Goal: Task Accomplishment & Management: Use online tool/utility

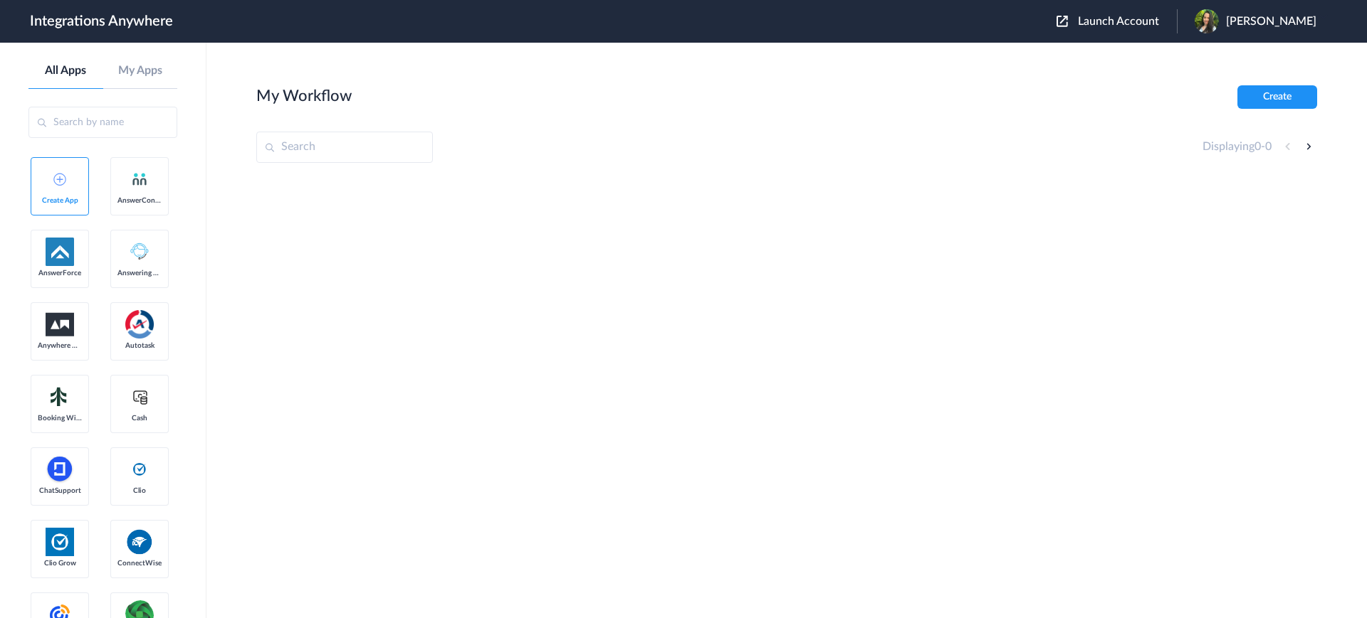
click at [1103, 26] on span "Launch Account" at bounding box center [1118, 21] width 81 height 11
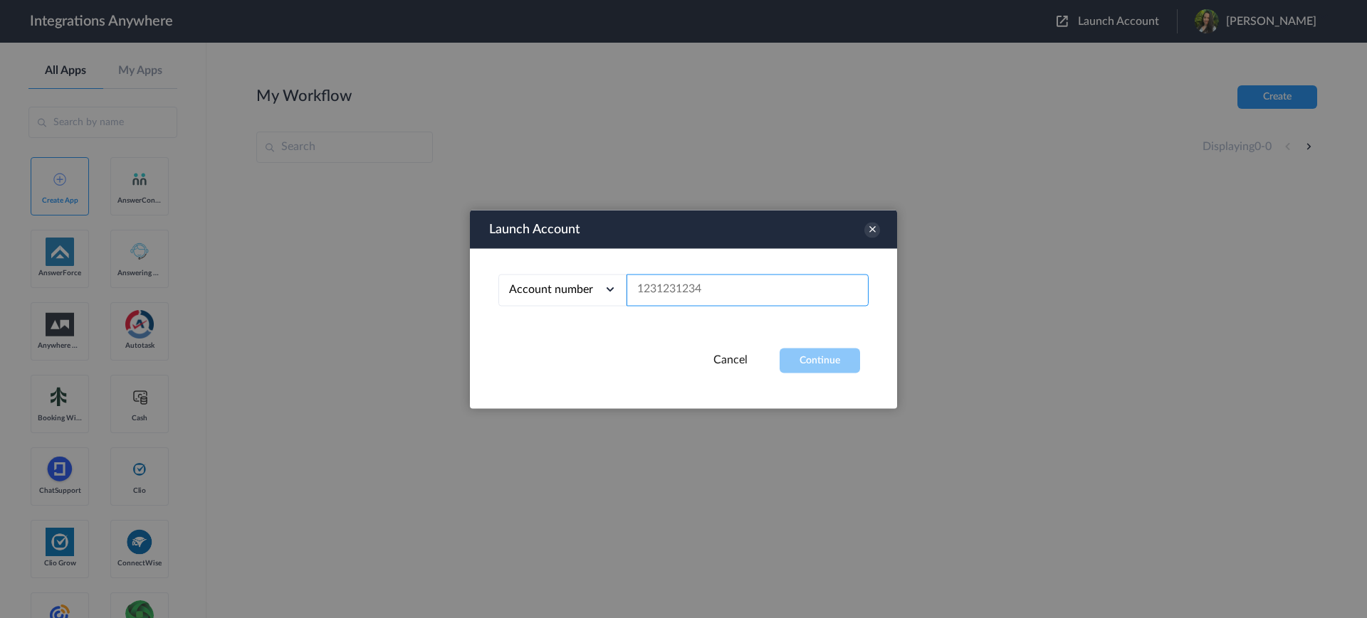
paste input "2142061382"
type input "2142061382"
click at [814, 362] on button "Continue" at bounding box center [819, 360] width 80 height 25
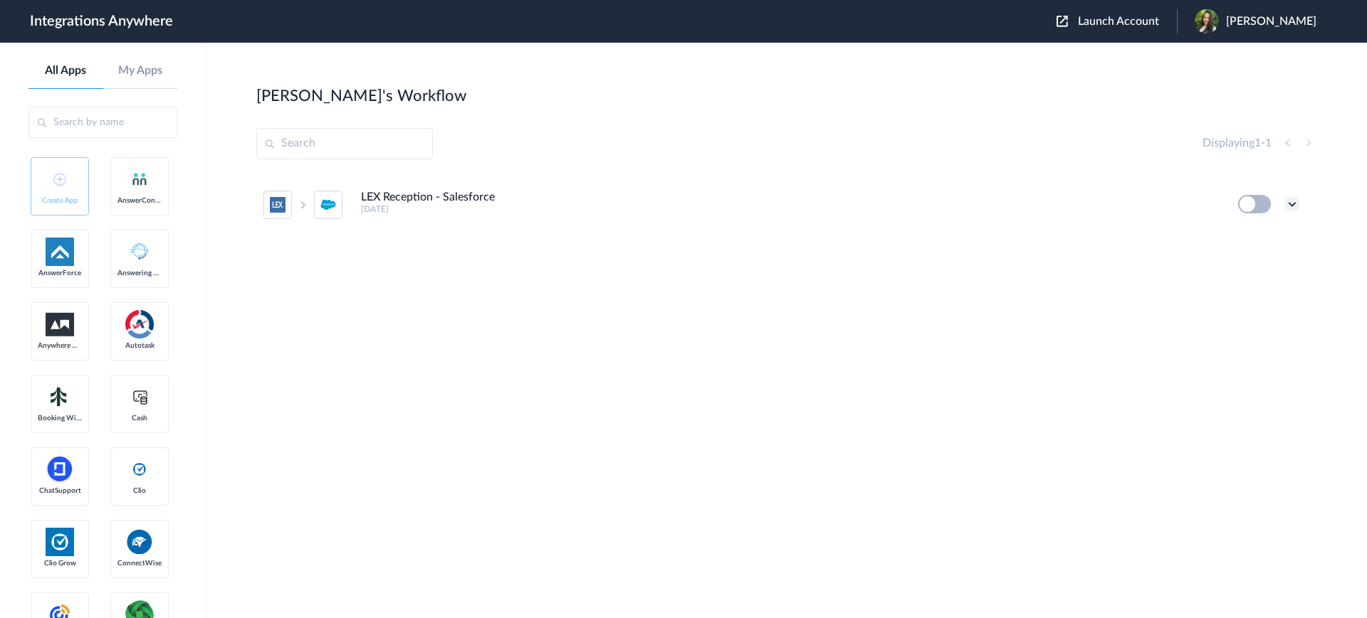
click at [1290, 206] on icon at bounding box center [1292, 204] width 14 height 14
click at [1231, 236] on link "Edit" at bounding box center [1234, 237] width 34 height 10
click at [1285, 209] on icon at bounding box center [1292, 204] width 14 height 14
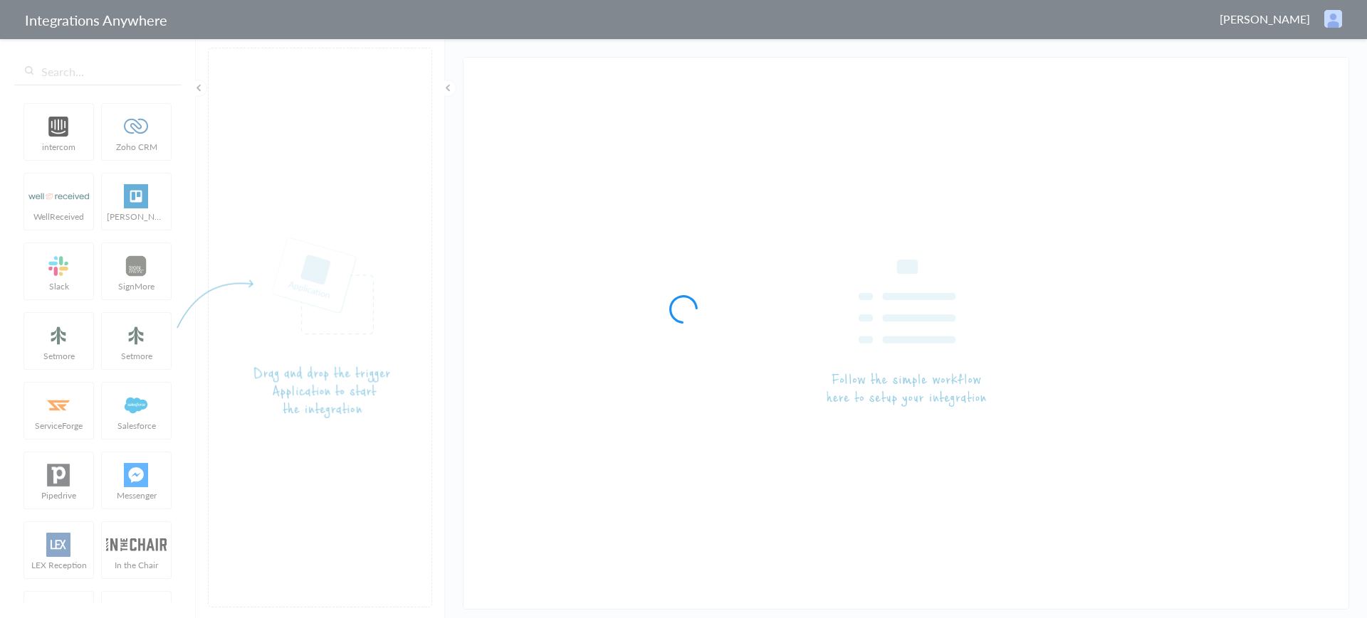
type input "LEX Reception - Salesforce"
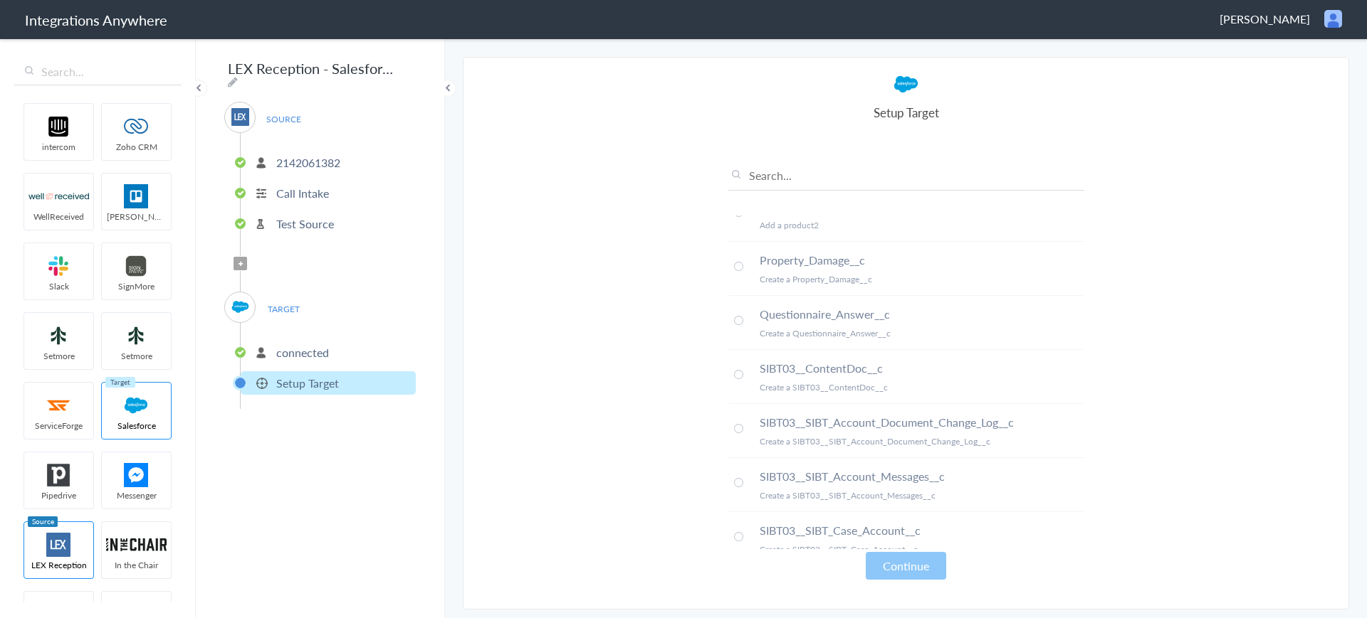
scroll to position [2009, 0]
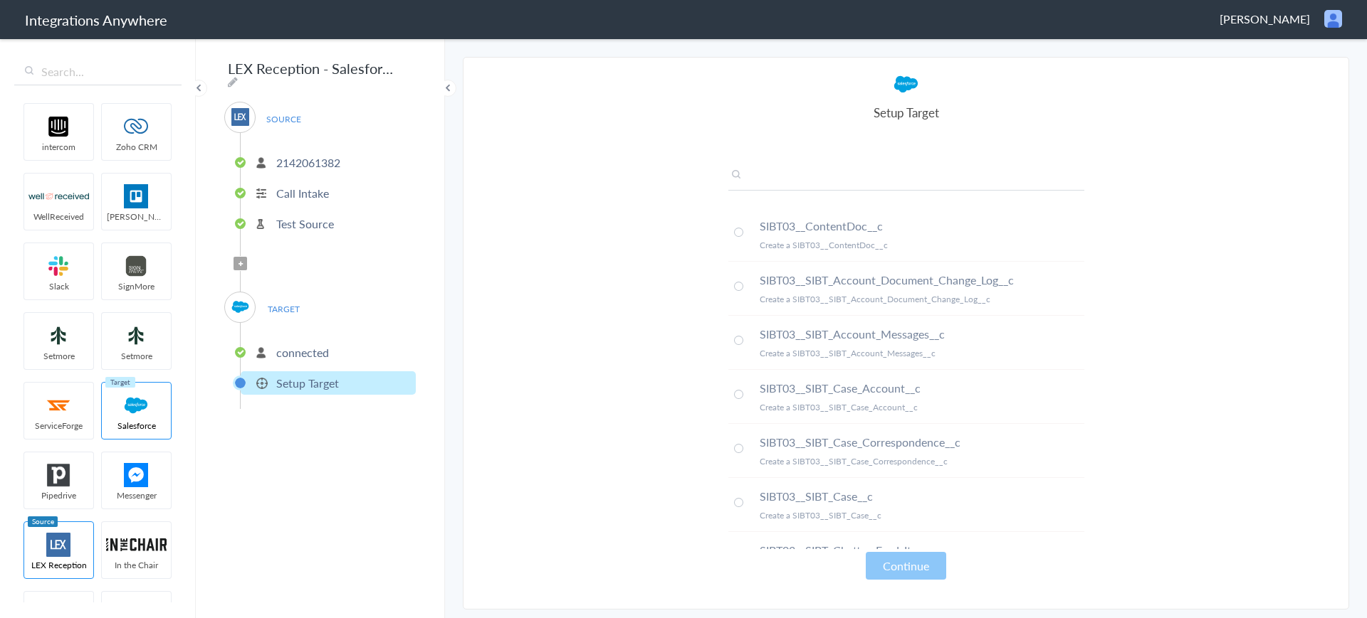
click at [815, 179] on input "text" at bounding box center [906, 178] width 356 height 23
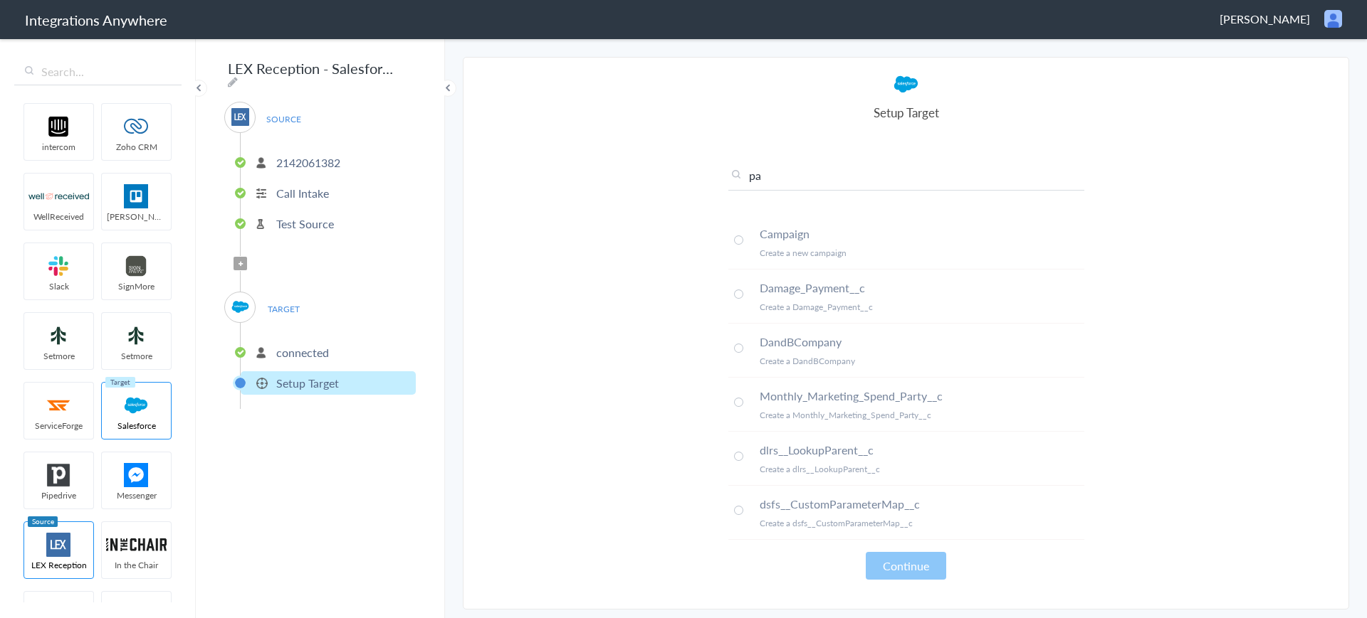
type input "p"
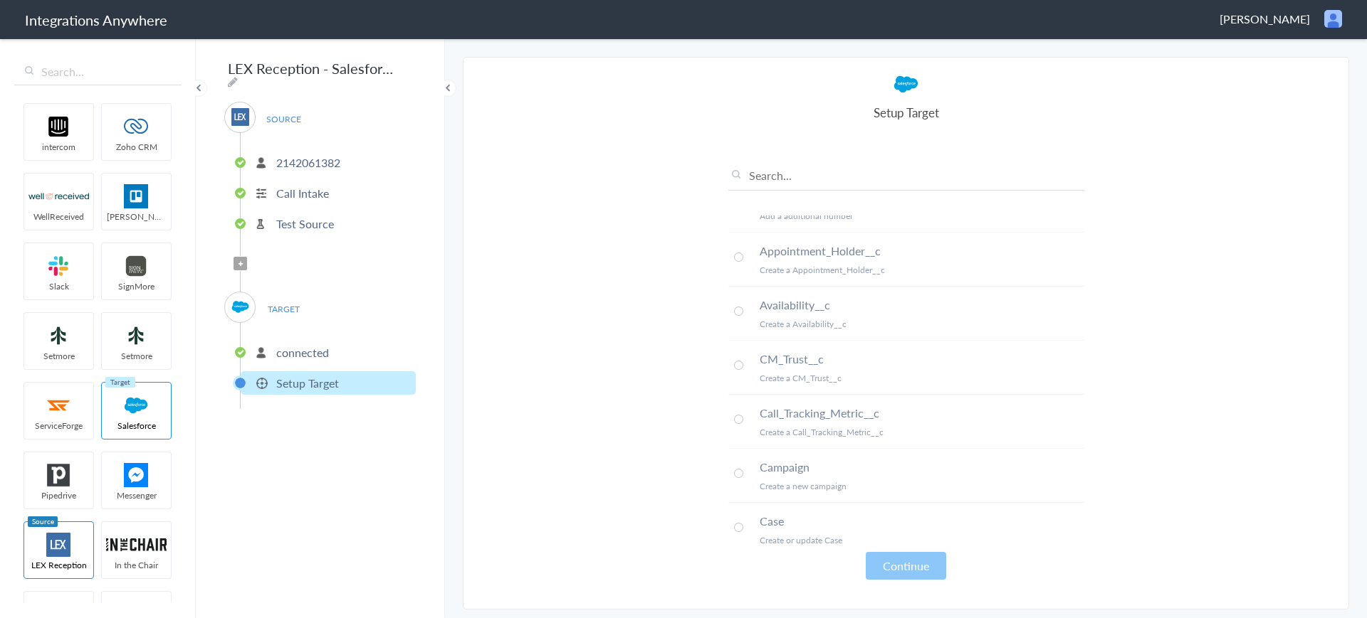
scroll to position [92, 0]
click at [1189, 310] on section "Select Account 2142061382 Rename Delete (6 days ago) + connect Continue Setup S…" at bounding box center [906, 333] width 886 height 553
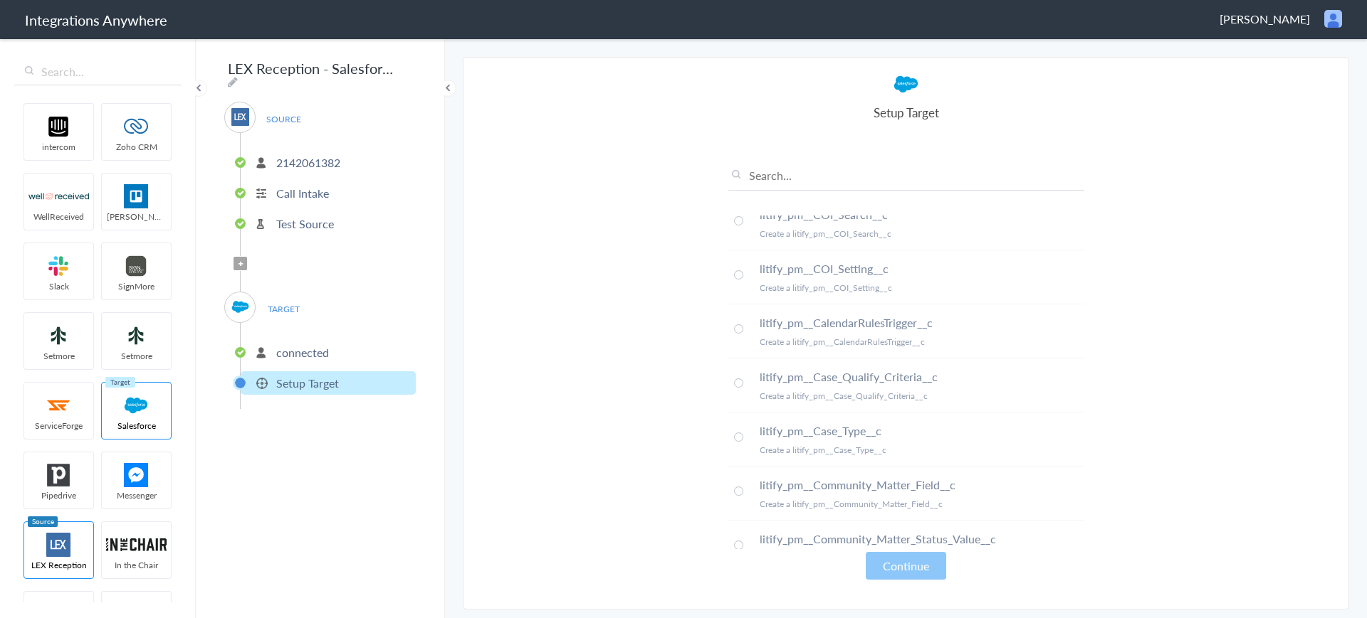
scroll to position [0, 0]
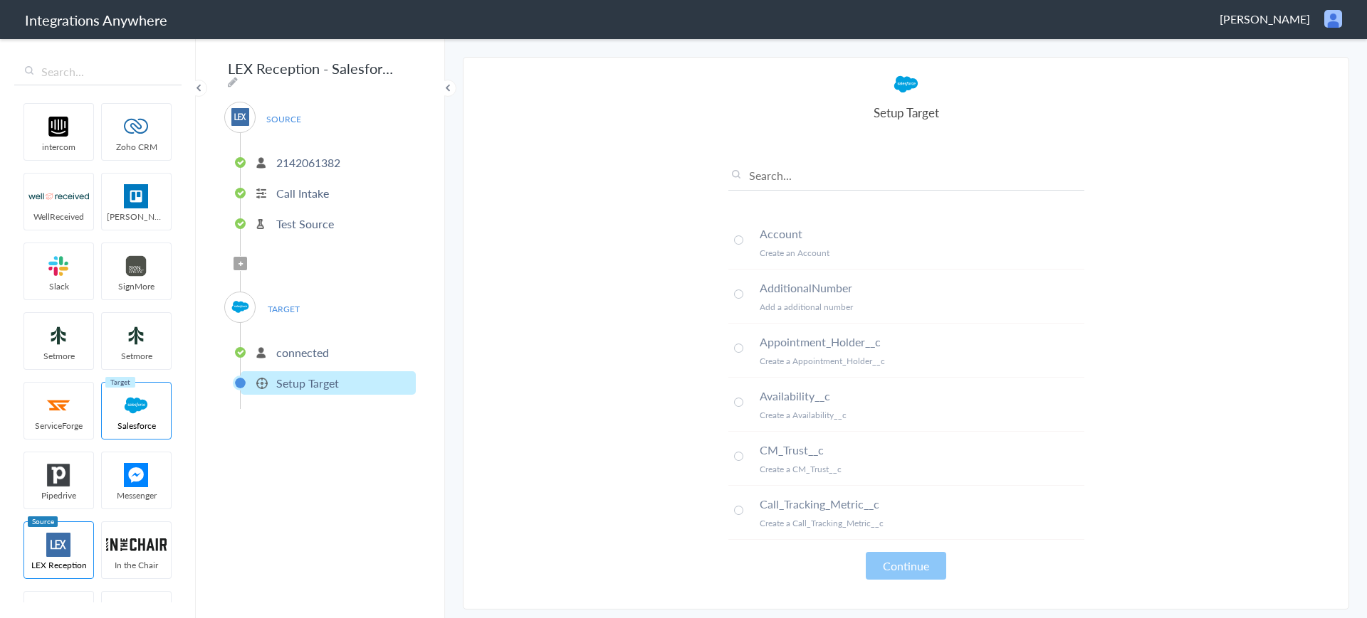
click at [735, 241] on span at bounding box center [738, 240] width 9 height 9
click at [883, 565] on button "Continue" at bounding box center [905, 566] width 80 height 28
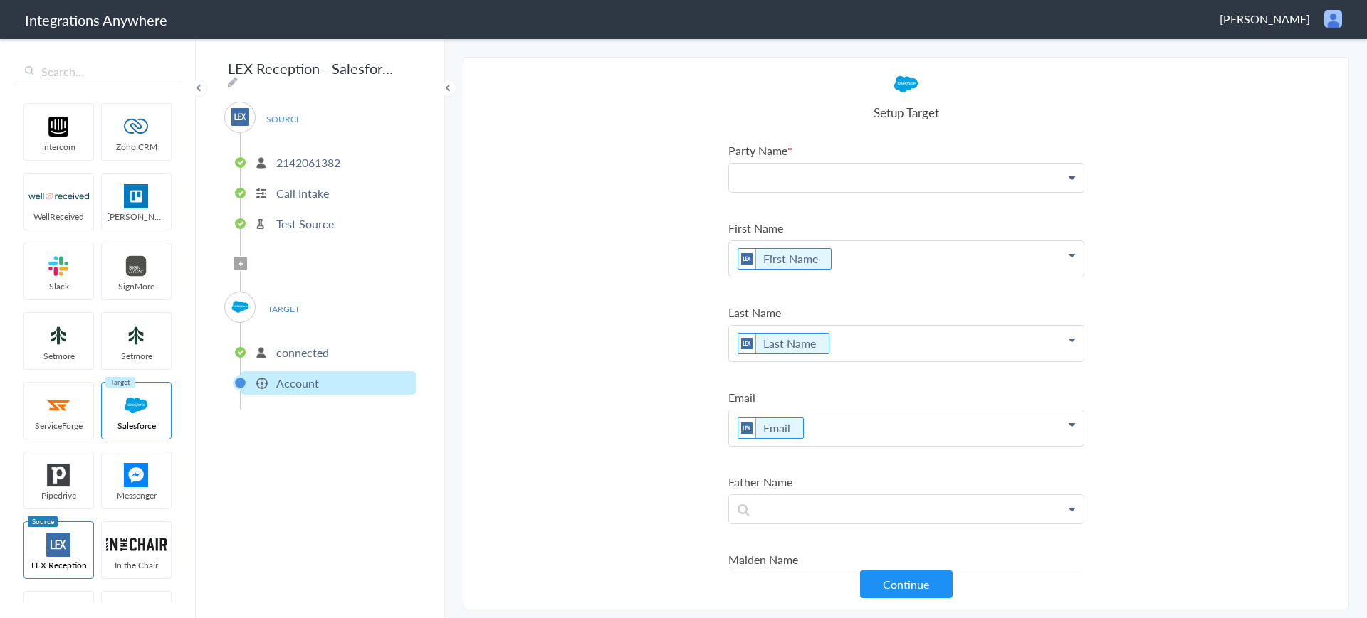
click at [792, 178] on p at bounding box center [906, 178] width 354 height 28
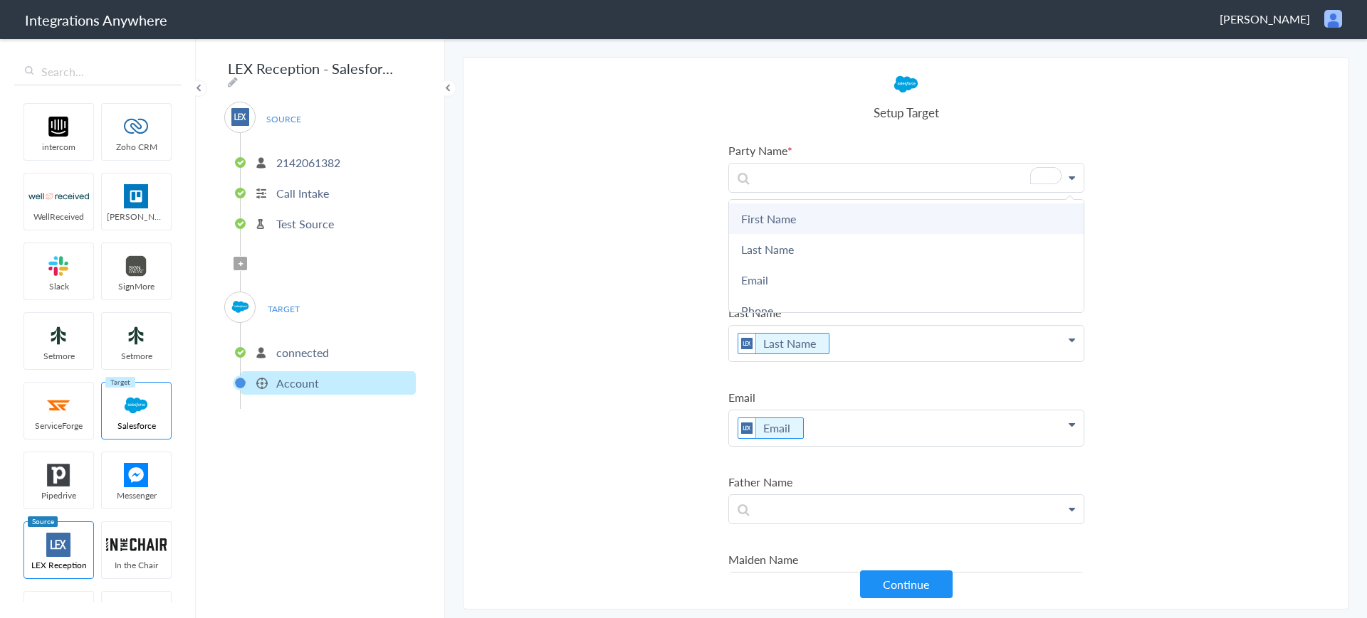
click at [781, 223] on link "First Name" at bounding box center [906, 219] width 354 height 31
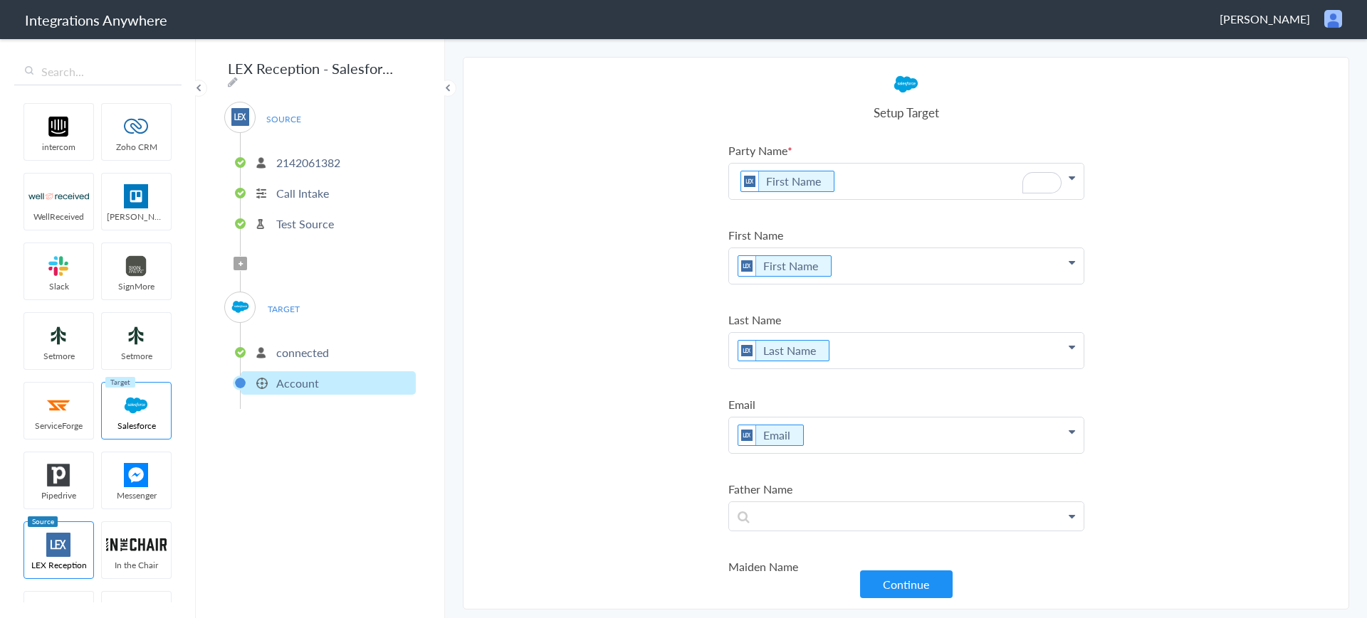
click at [861, 180] on p "First Name" at bounding box center [906, 182] width 354 height 36
click at [816, 256] on link "Last Name" at bounding box center [906, 256] width 354 height 31
click at [855, 263] on p "First Name" at bounding box center [906, 266] width 354 height 36
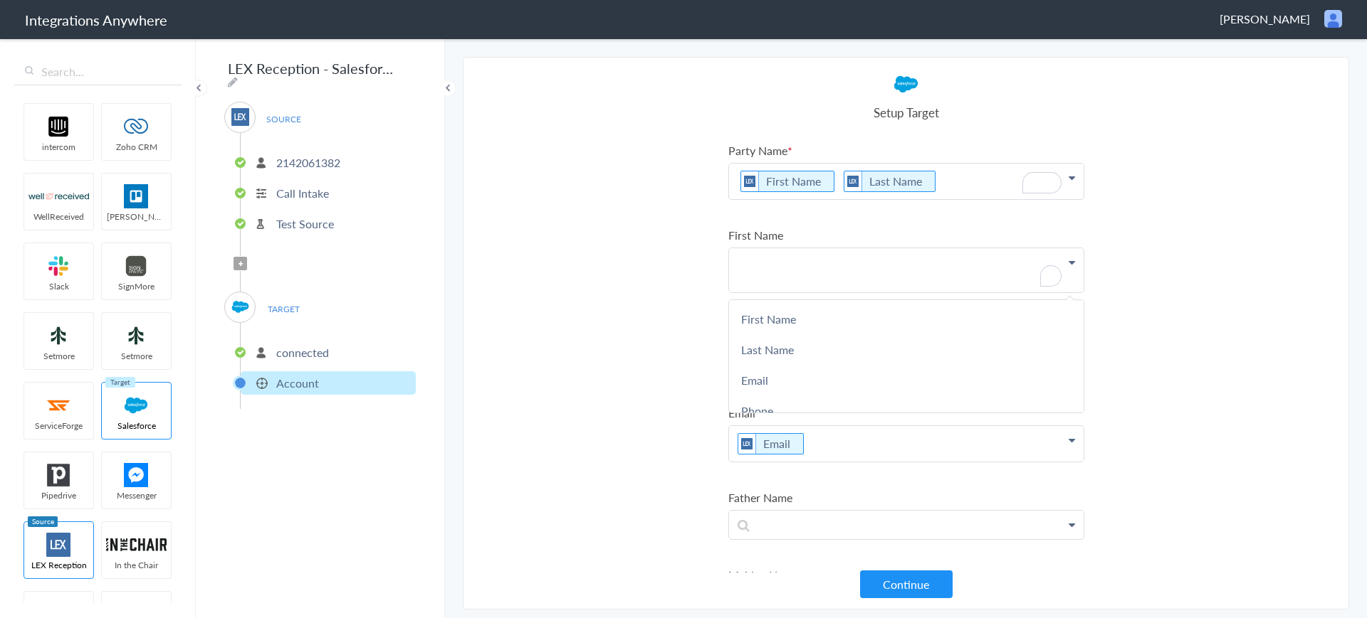
click at [559, 330] on section "Select Account 2142061382 Rename Delete (6 days ago) + connect Continue Setup S…" at bounding box center [906, 333] width 886 height 553
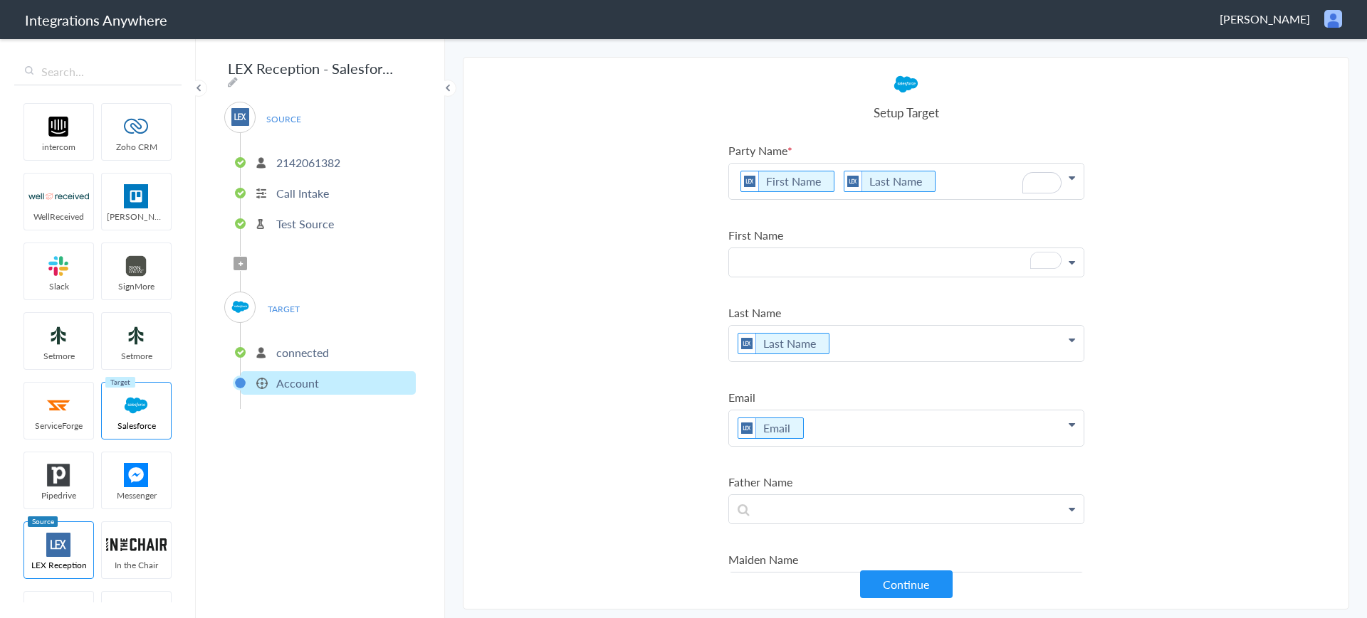
click at [822, 265] on p "To enrich screen reader interactions, please activate Accessibility in Grammarl…" at bounding box center [906, 262] width 354 height 28
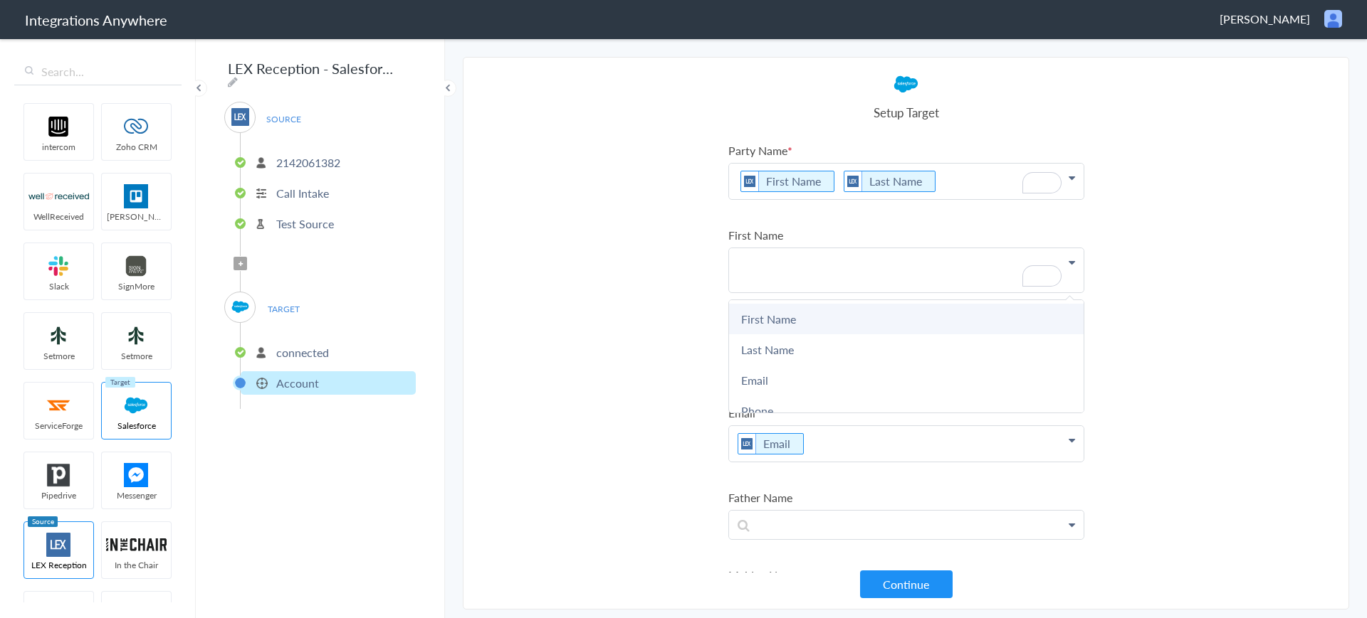
click at [794, 328] on link "First Name" at bounding box center [906, 319] width 354 height 31
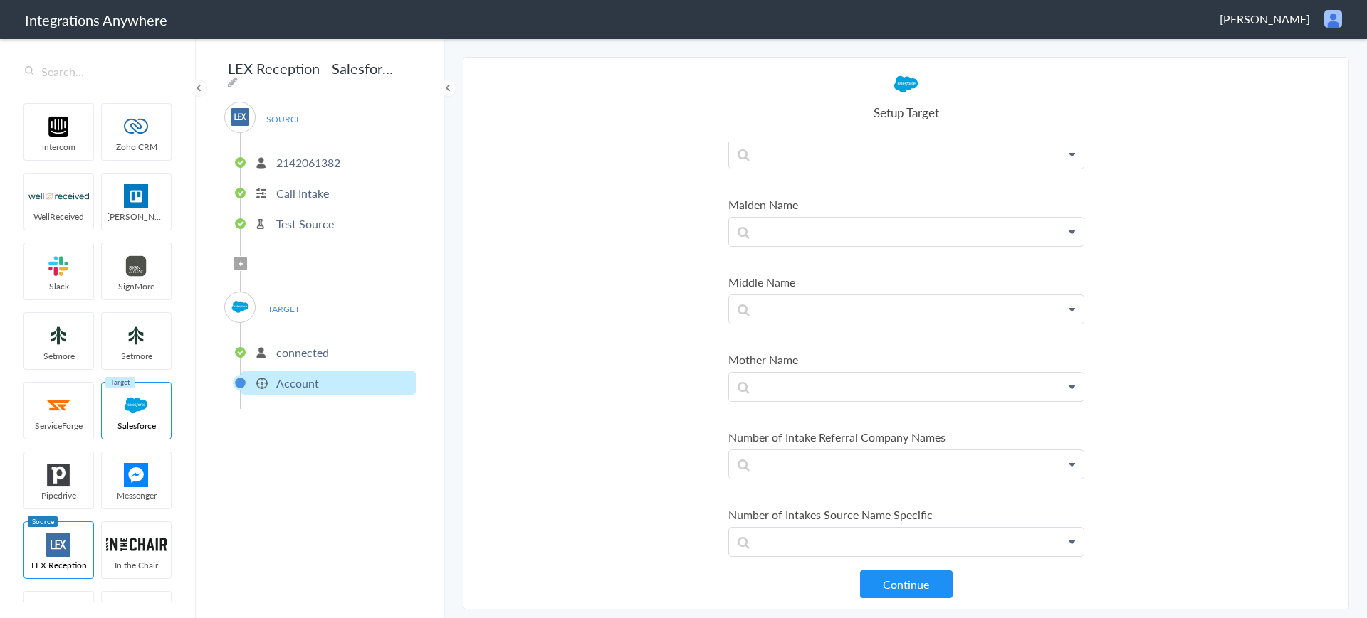
scroll to position [403, 0]
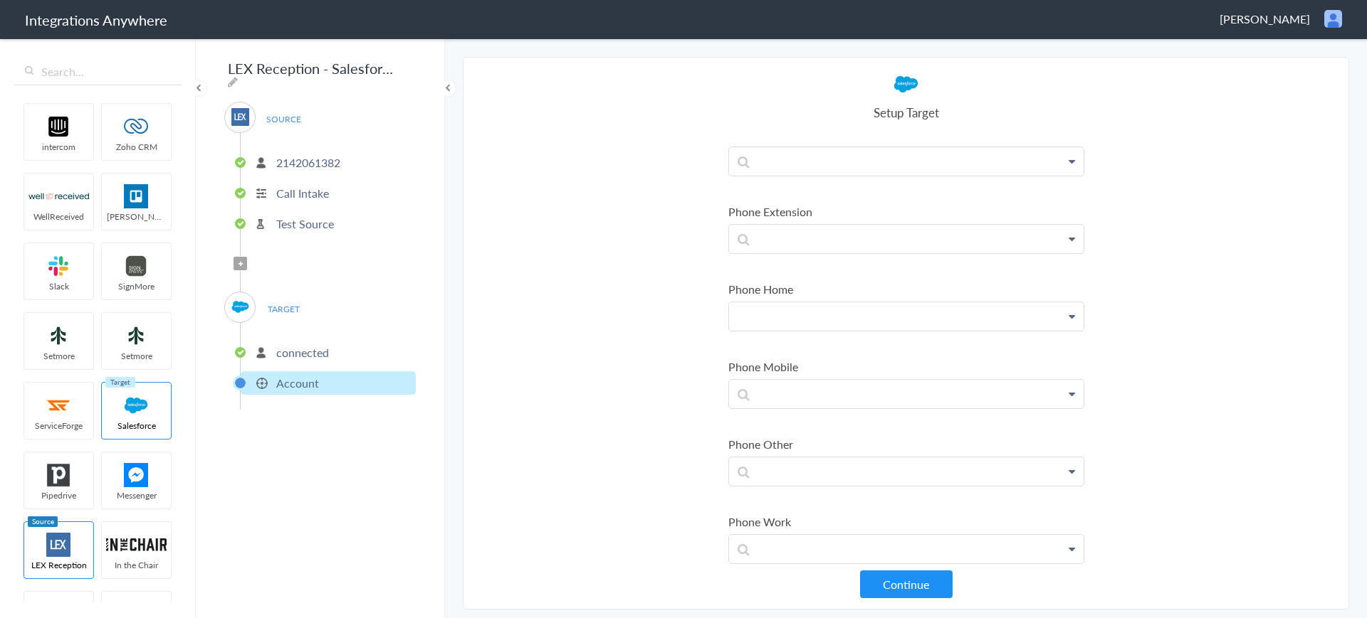
click at [838, 322] on p at bounding box center [906, 316] width 354 height 28
click at [586, 357] on section "Select Account 2142061382 Rename Delete (6 days ago) + connect Continue Setup S…" at bounding box center [906, 333] width 886 height 553
click at [771, 398] on p at bounding box center [906, 394] width 354 height 28
click at [783, 309] on p "To enrich screen reader interactions, please activate Accessibility in Grammarl…" at bounding box center [906, 316] width 354 height 28
click at [776, 352] on link "Phone" at bounding box center [906, 357] width 354 height 31
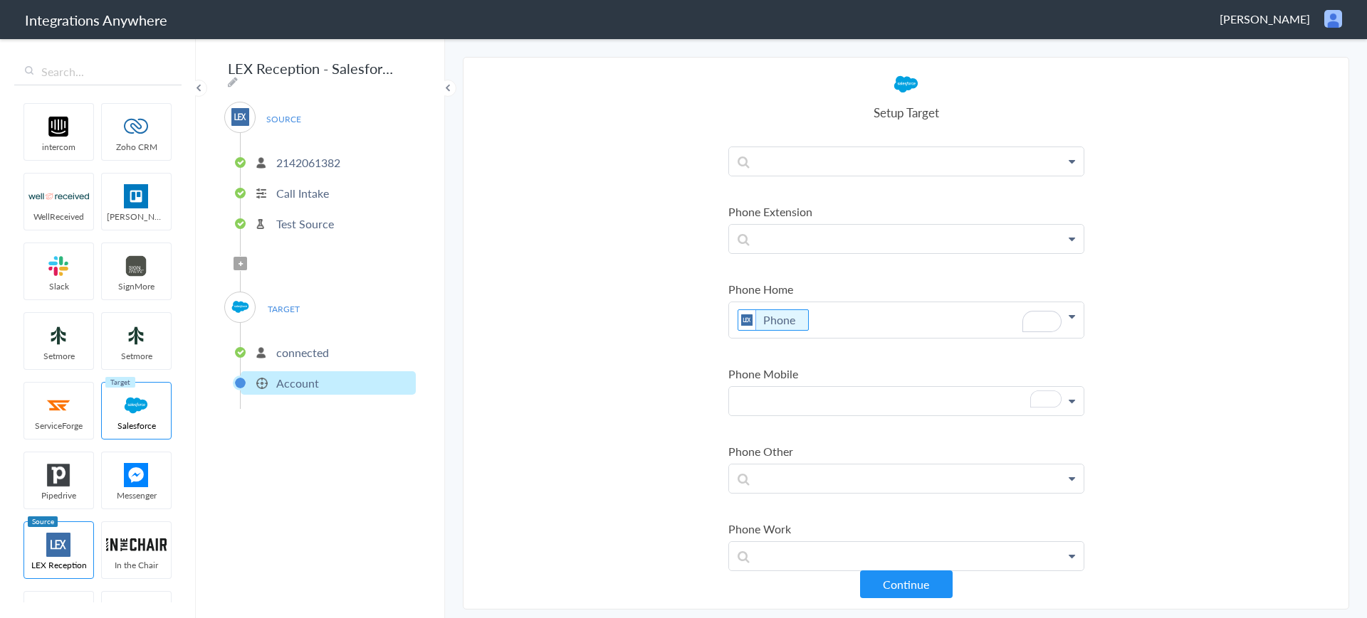
click at [787, 413] on p "To enrich screen reader interactions, please activate Accessibility in Grammarl…" at bounding box center [906, 401] width 354 height 28
click at [777, 441] on link "Phone" at bounding box center [906, 442] width 354 height 31
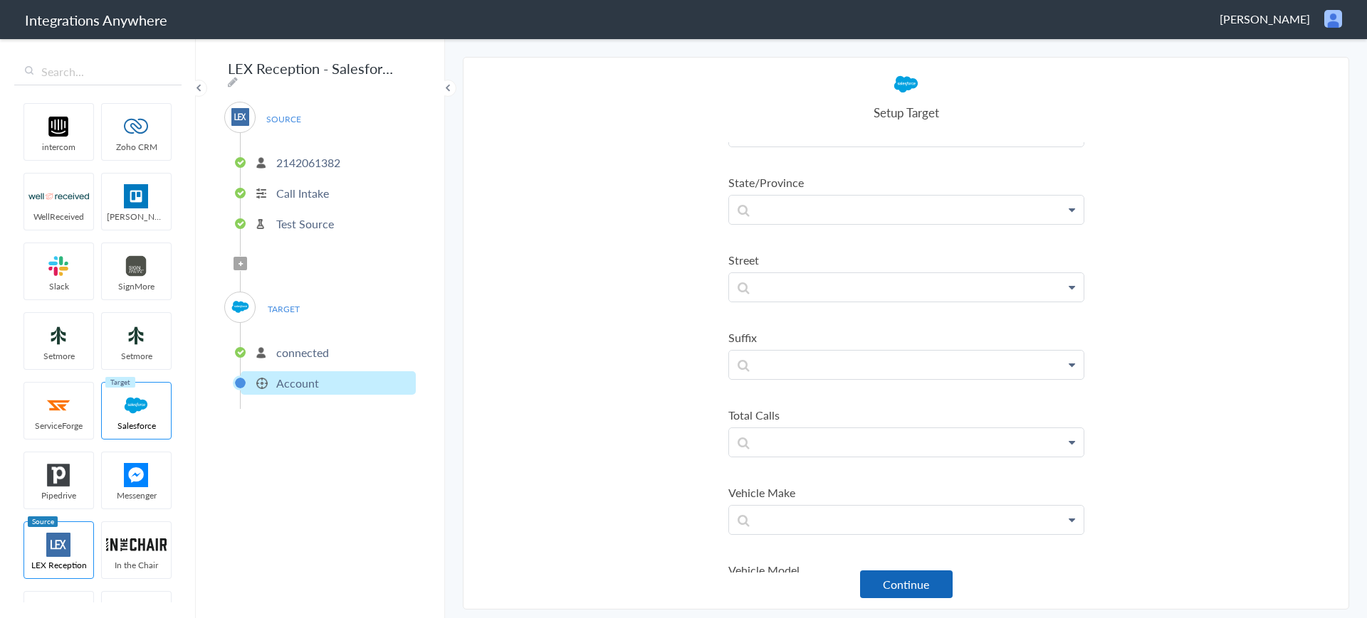
click at [896, 579] on button "Continue" at bounding box center [906, 585] width 93 height 28
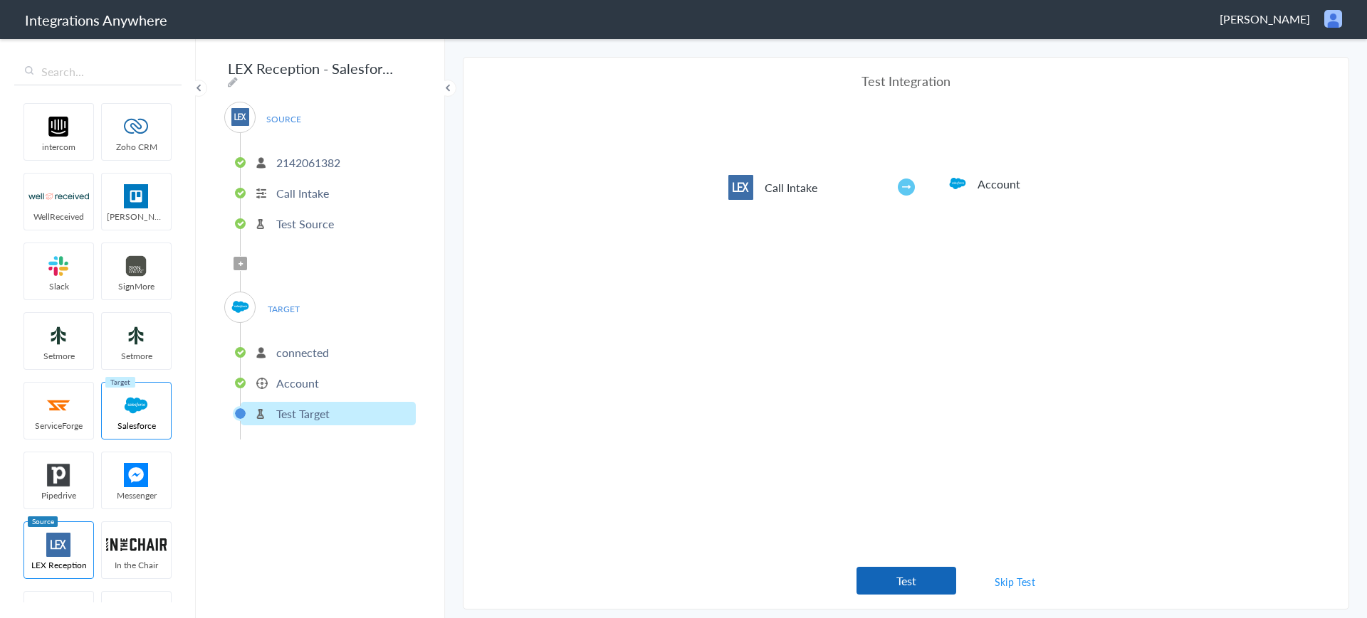
click at [913, 586] on button "Test" at bounding box center [906, 581] width 100 height 28
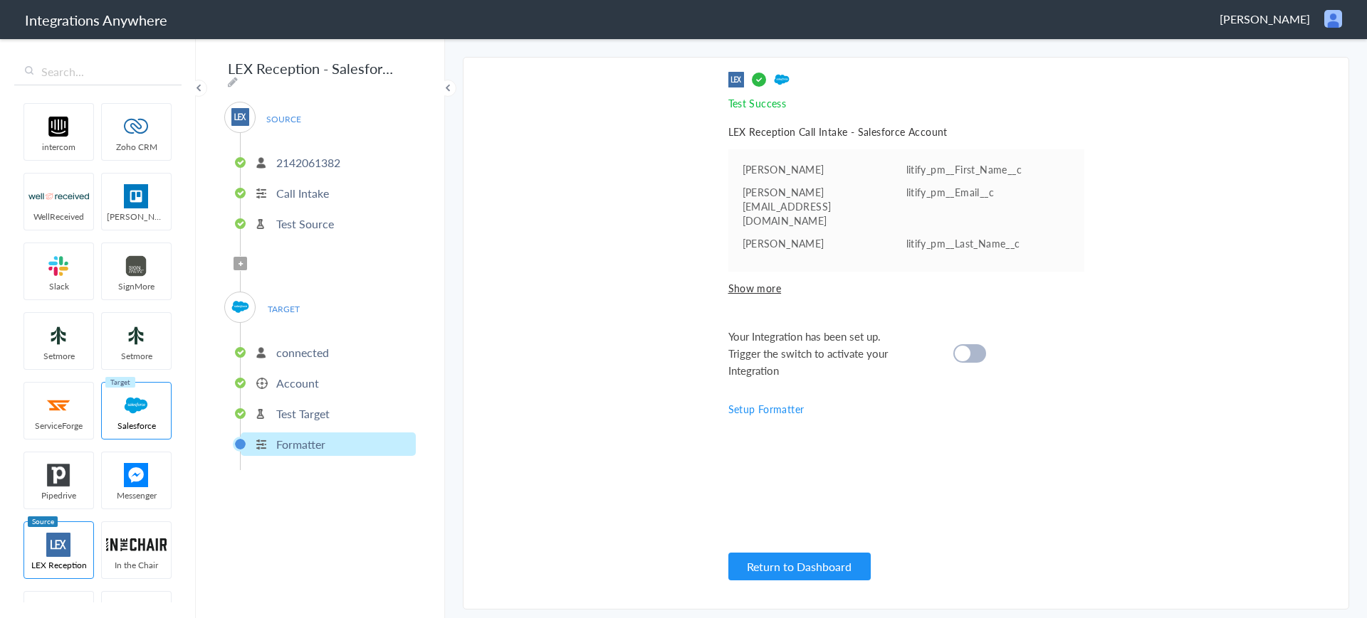
click at [752, 281] on span "Show more" at bounding box center [906, 288] width 356 height 14
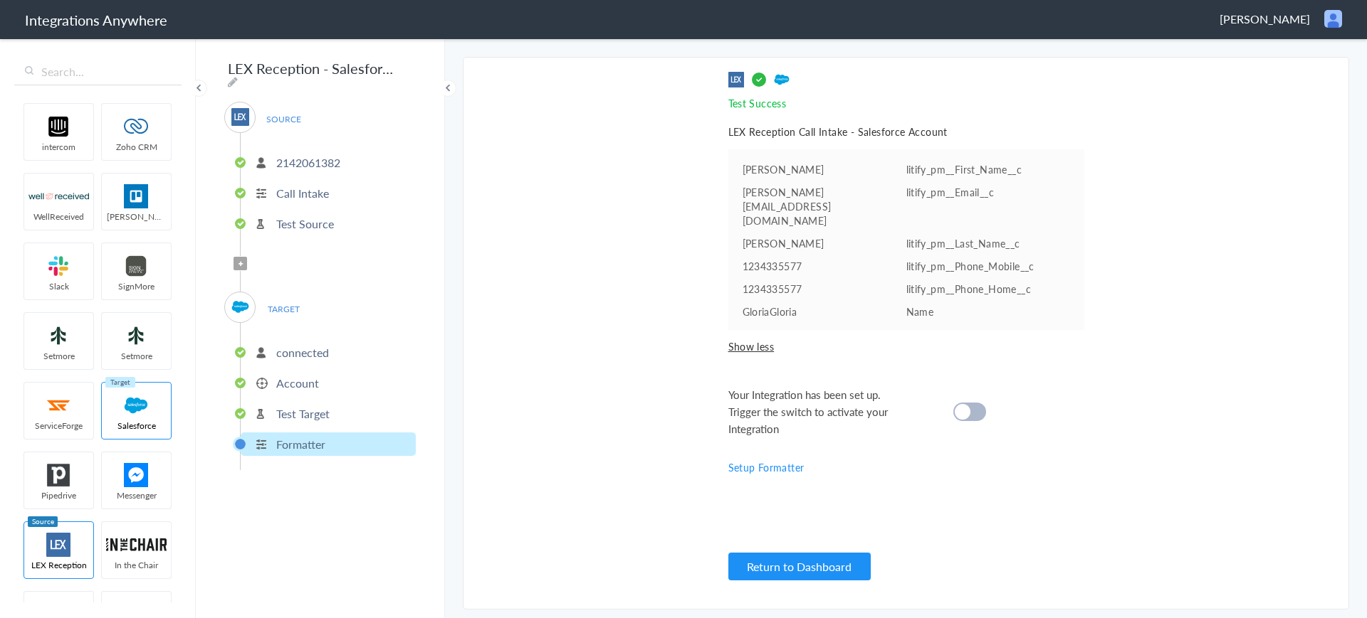
click at [965, 404] on cite at bounding box center [962, 412] width 16 height 16
click at [817, 572] on button "Return to Dashboard" at bounding box center [799, 567] width 142 height 28
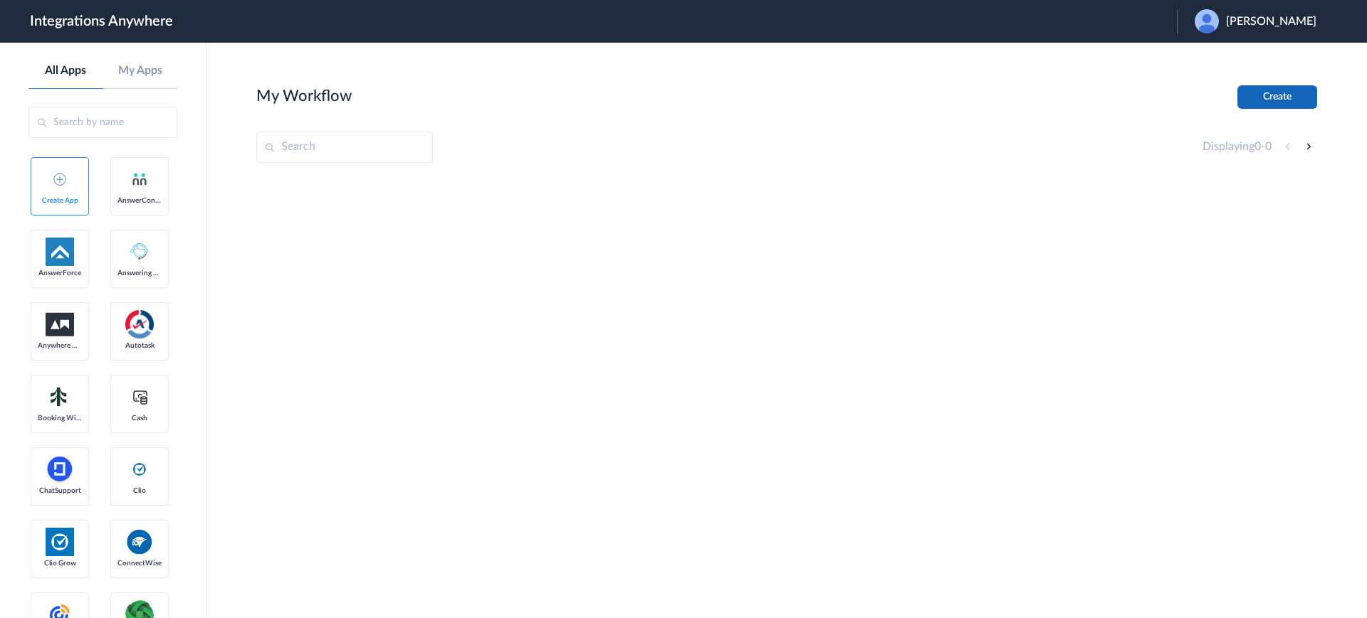
click at [1255, 96] on button "Create" at bounding box center [1277, 96] width 80 height 23
click at [1244, 19] on div "Aaron Melling" at bounding box center [1262, 21] width 136 height 24
click at [1209, 53] on link "Logout" at bounding box center [1202, 58] width 30 height 10
click at [1139, 23] on span "Launch Account" at bounding box center [1118, 21] width 81 height 11
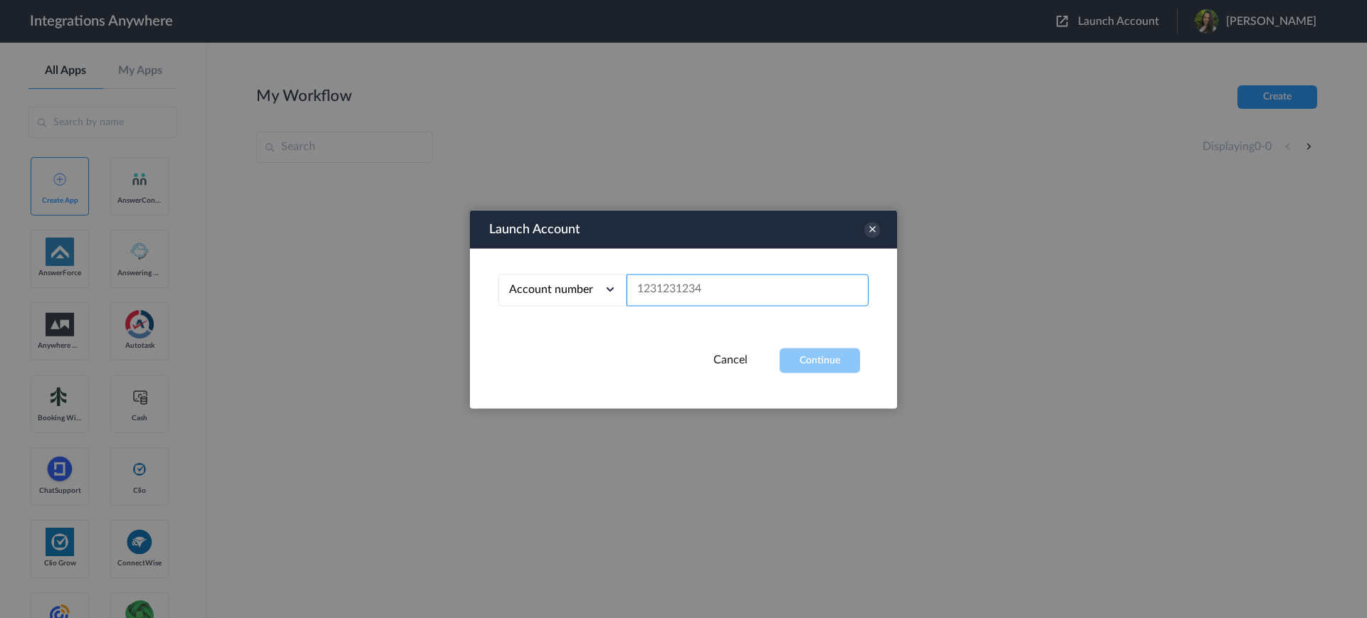
paste input "2142061382"
type input "2142061382"
click at [792, 348] on button "Continue" at bounding box center [819, 360] width 80 height 25
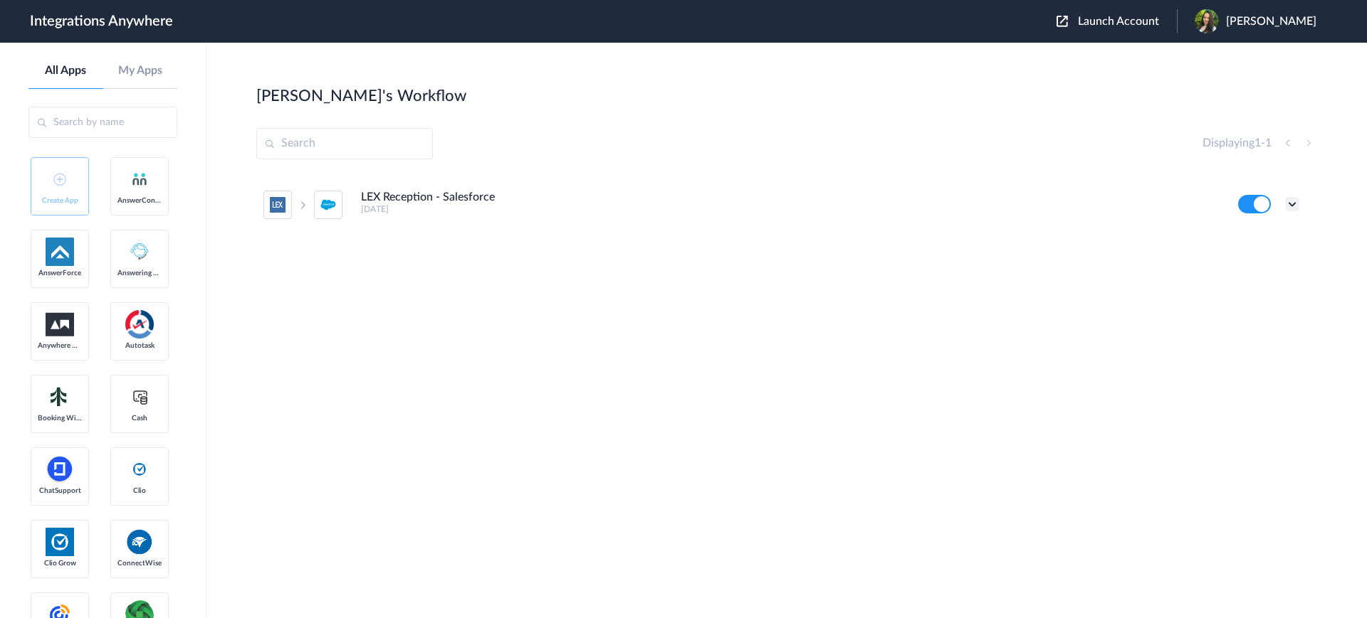
click at [1290, 203] on icon at bounding box center [1292, 204] width 14 height 14
click at [1046, 285] on div "LEX Reception - Salesforce [DATE] Edit Task history Delete" at bounding box center [786, 281] width 1060 height 214
click at [1292, 199] on icon at bounding box center [1292, 204] width 14 height 14
click at [1254, 236] on li "Edit" at bounding box center [1252, 237] width 93 height 26
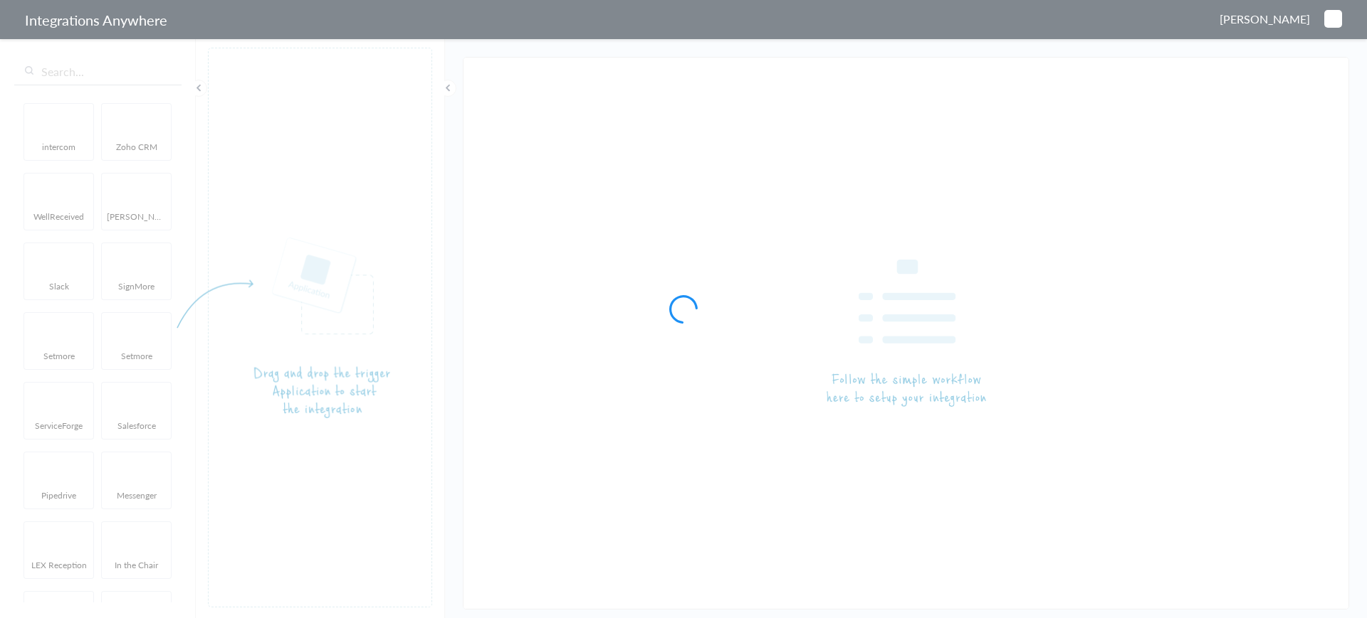
type input "LEX Reception - Salesforce"
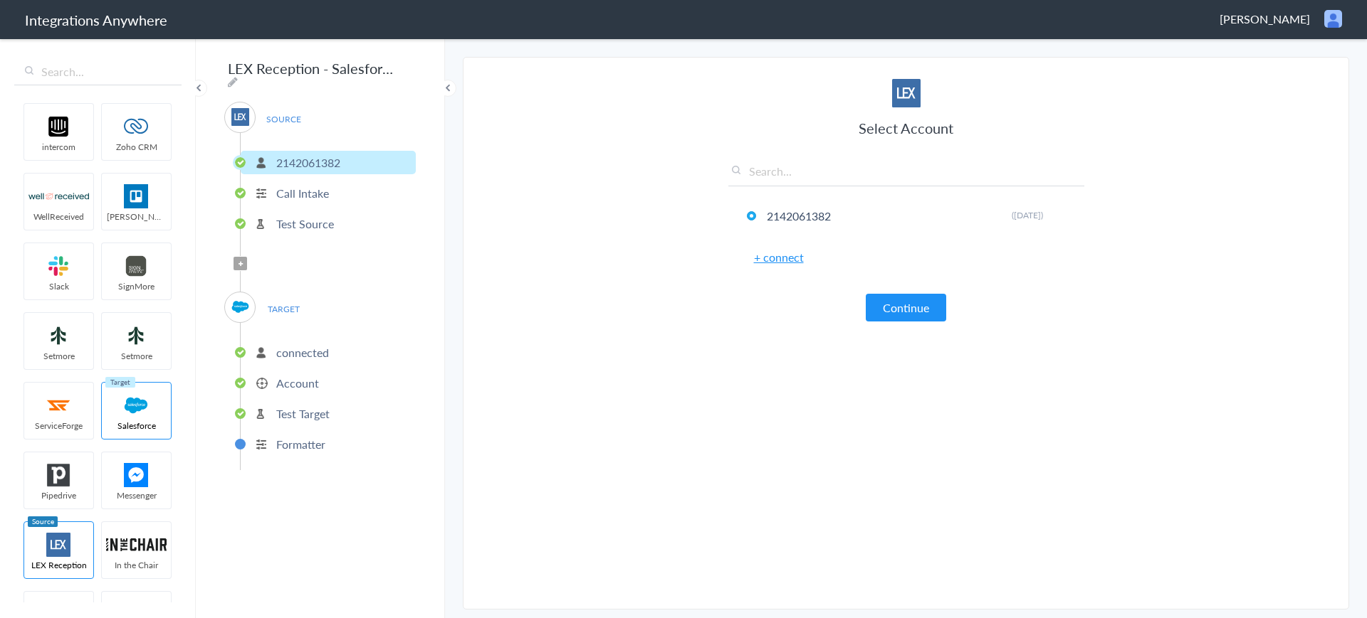
click at [283, 347] on p "connected" at bounding box center [302, 352] width 53 height 16
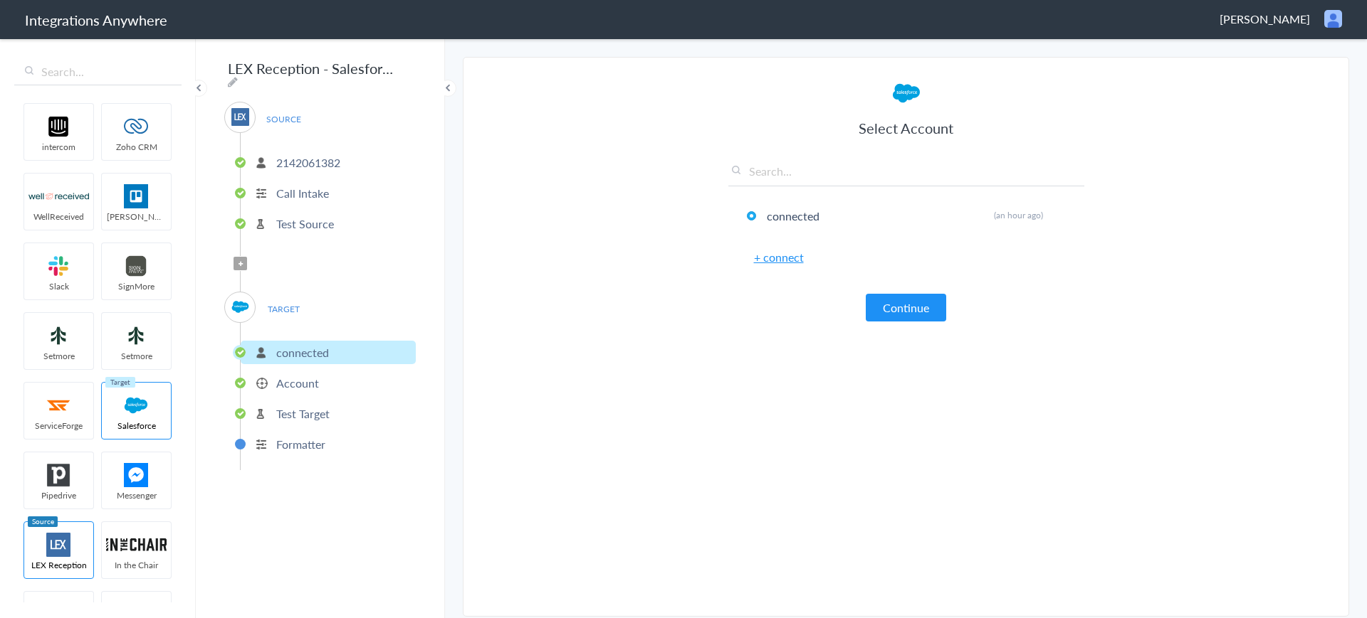
click at [300, 375] on p "Account" at bounding box center [297, 383] width 43 height 16
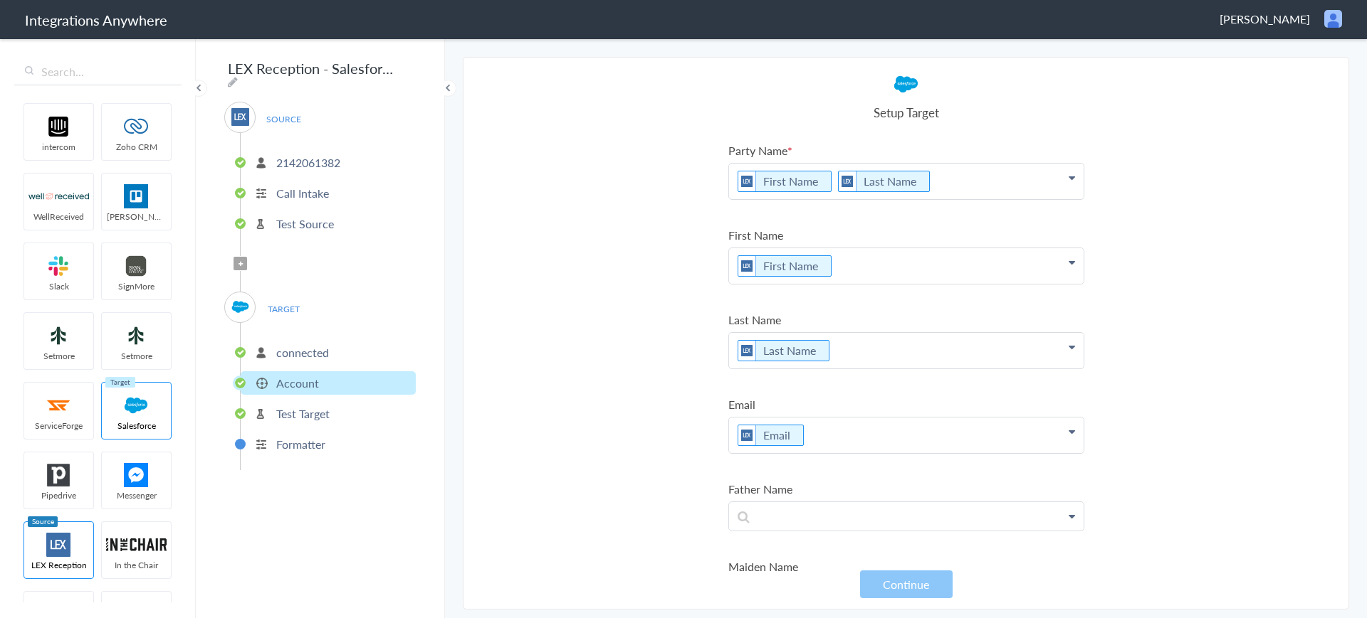
click at [300, 413] on p "Test Target" at bounding box center [302, 414] width 53 height 16
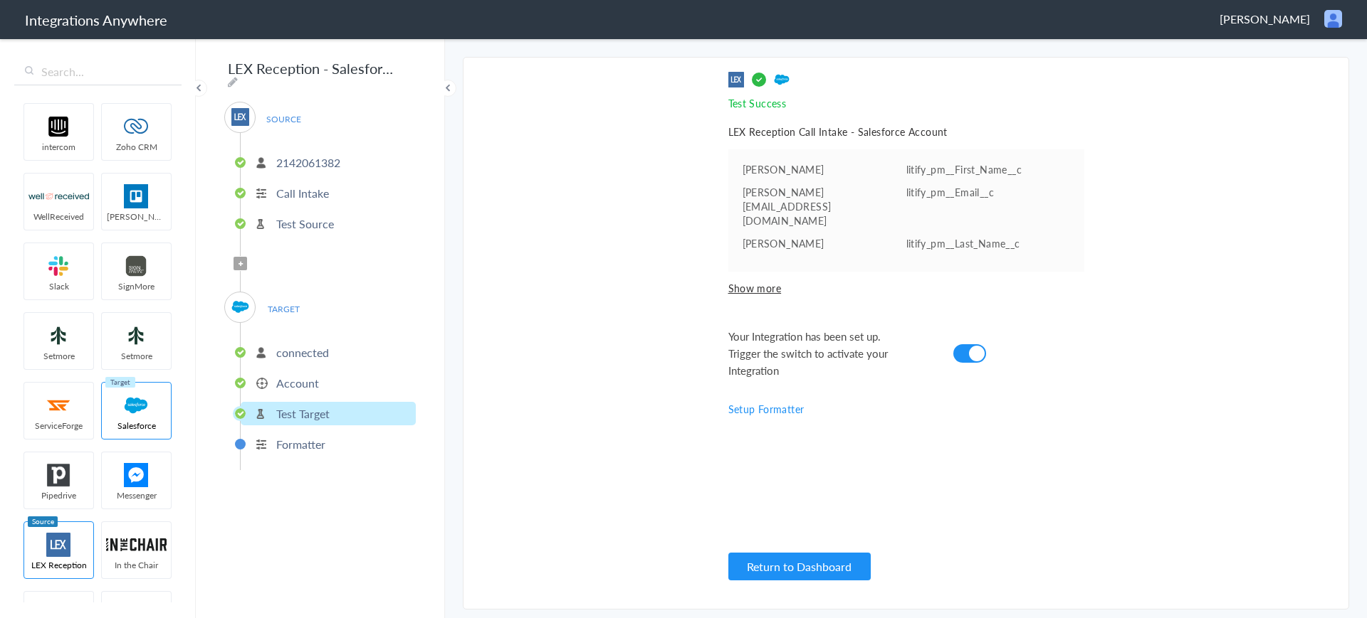
click at [299, 379] on p "Account" at bounding box center [297, 383] width 43 height 16
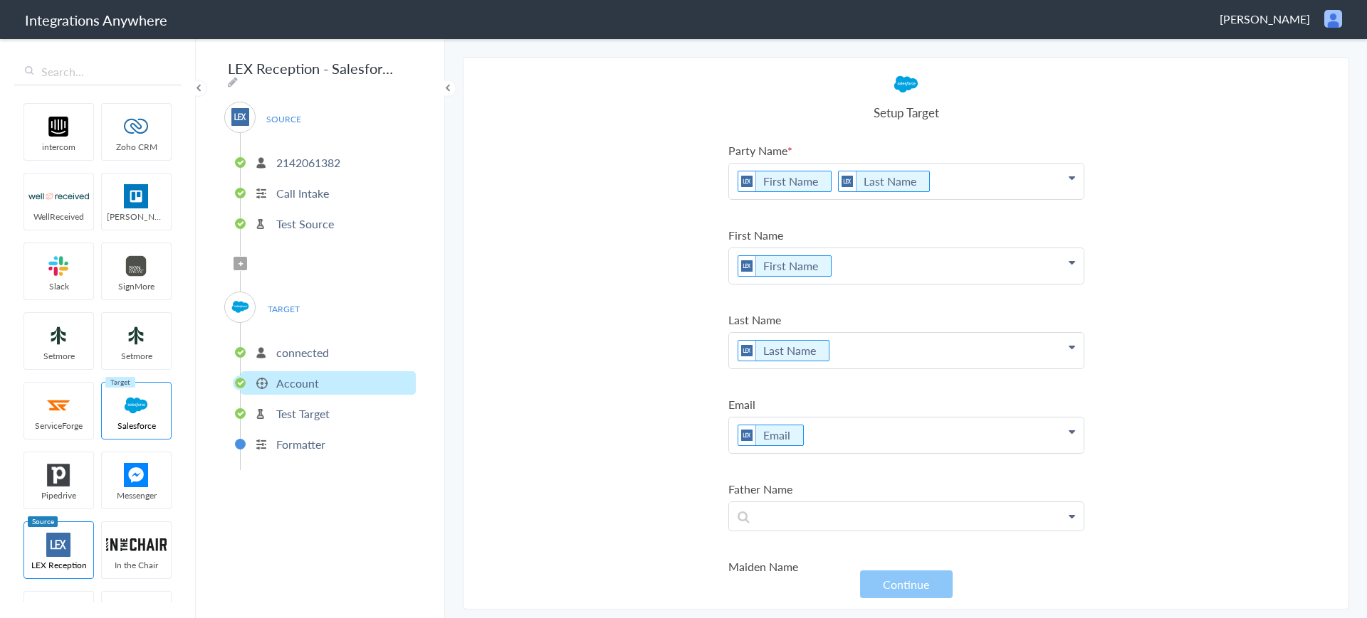
click at [312, 344] on p "connected" at bounding box center [302, 352] width 53 height 16
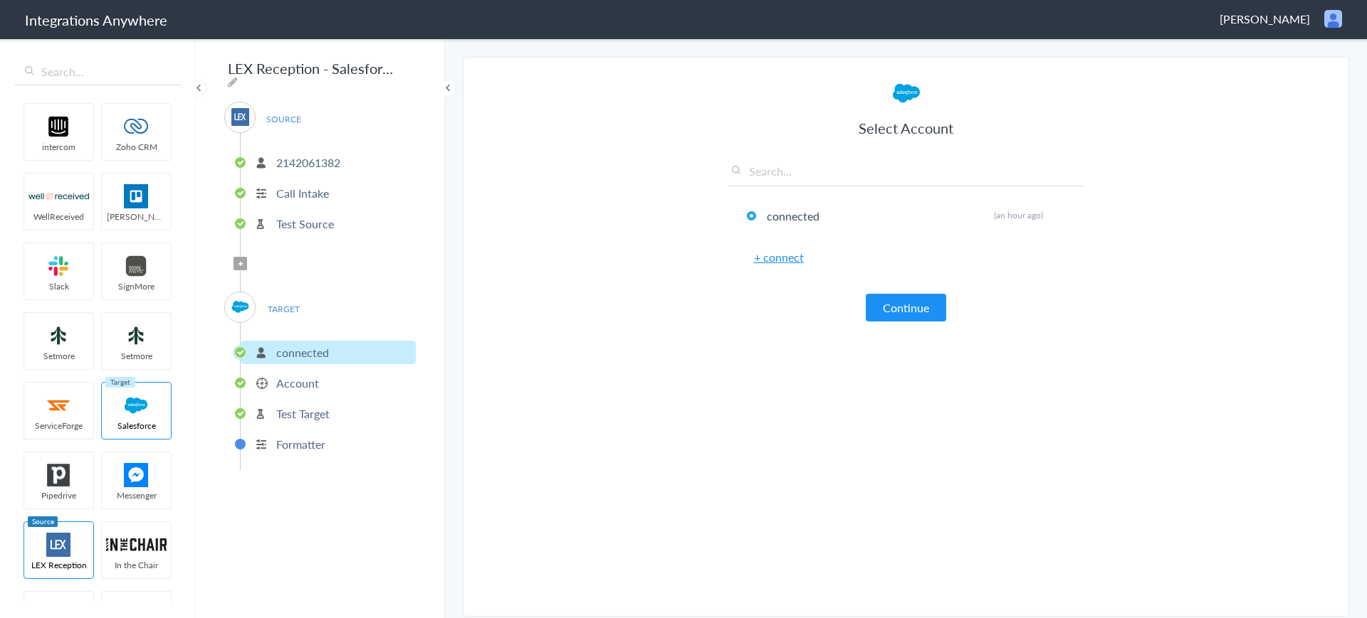
click at [792, 260] on link "+ connect" at bounding box center [779, 257] width 50 height 16
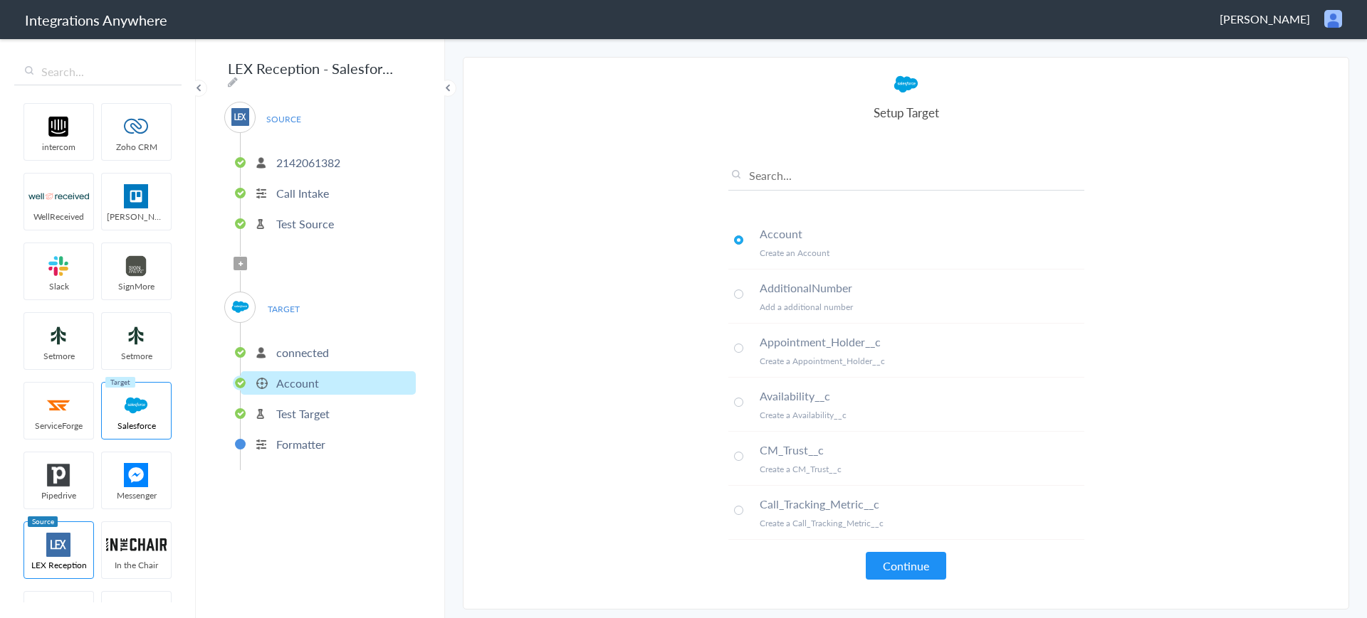
click at [491, 254] on section "Select Account 2142061382 Rename Delete (6 days ago) + connect Continue Setup S…" at bounding box center [906, 333] width 886 height 553
click at [315, 344] on p "connected" at bounding box center [302, 352] width 53 height 16
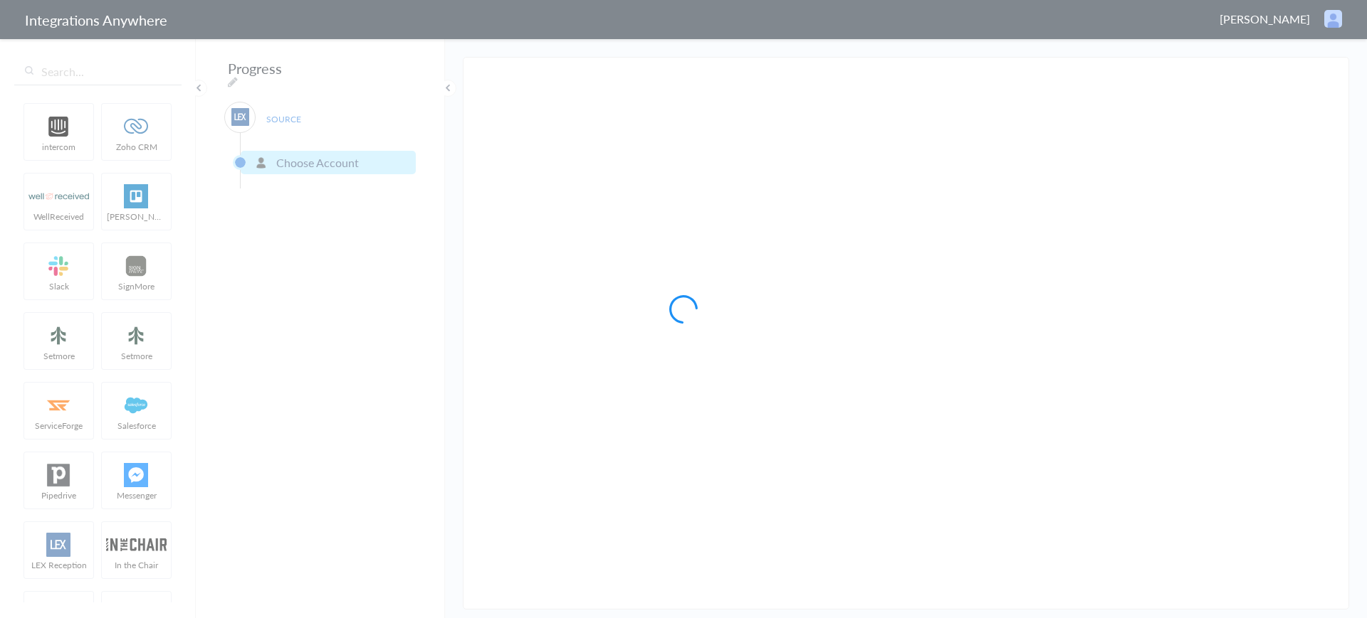
type input "LEX Reception - Salesforce"
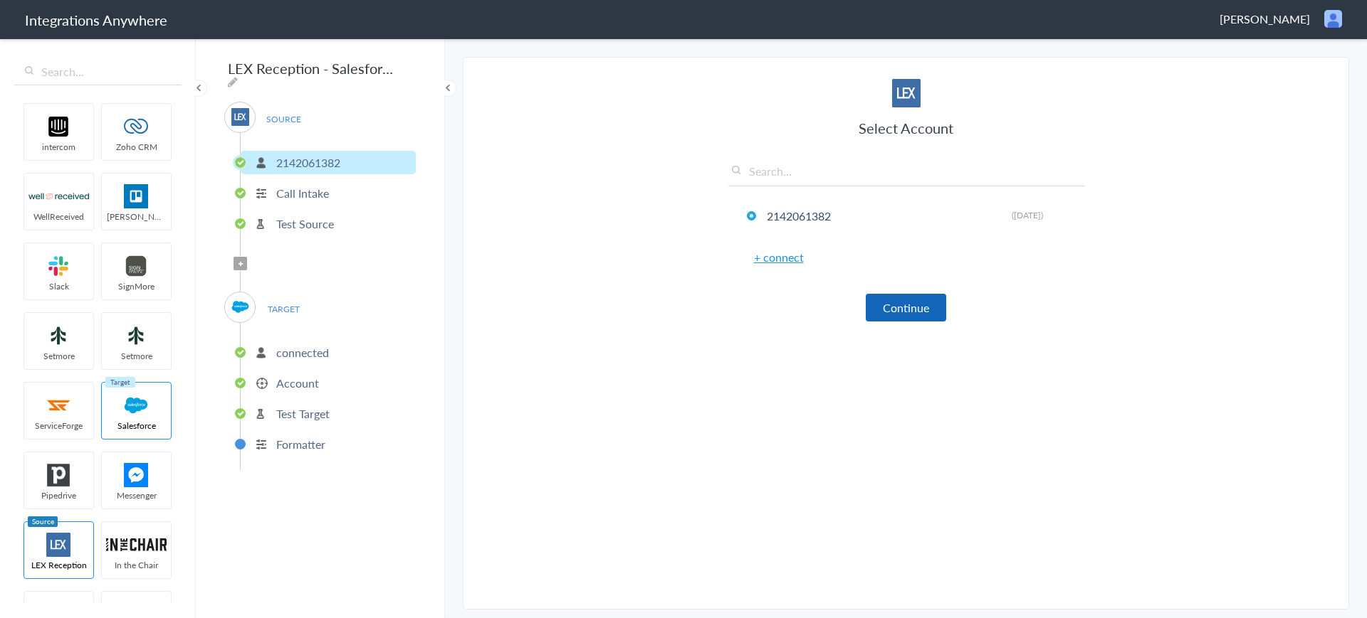
click at [883, 311] on button "Continue" at bounding box center [905, 308] width 80 height 28
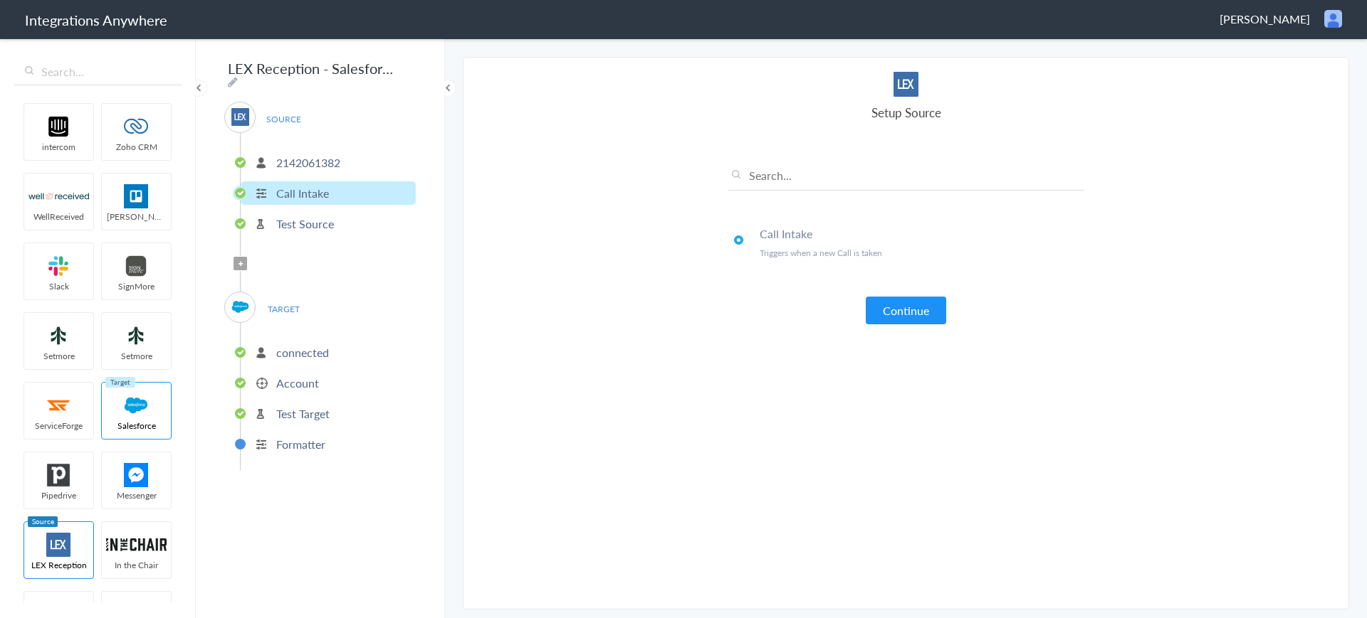
click at [296, 354] on p "connected" at bounding box center [302, 352] width 53 height 16
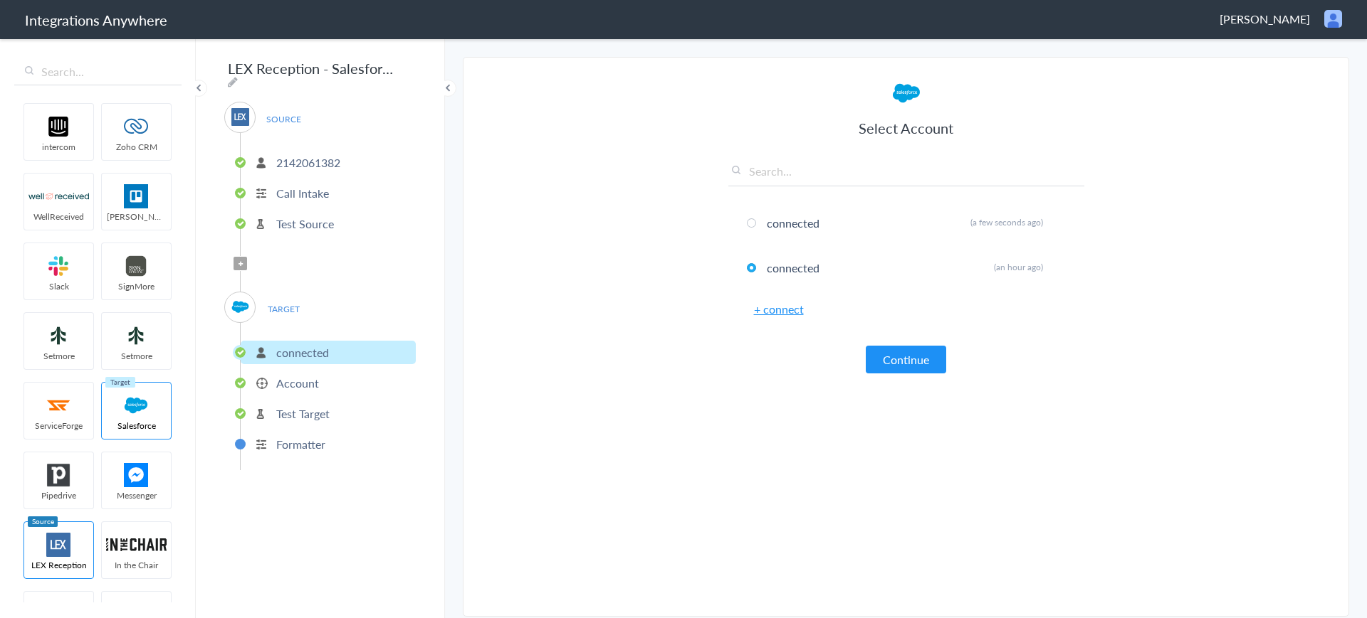
click at [306, 382] on p "Account" at bounding box center [297, 383] width 43 height 16
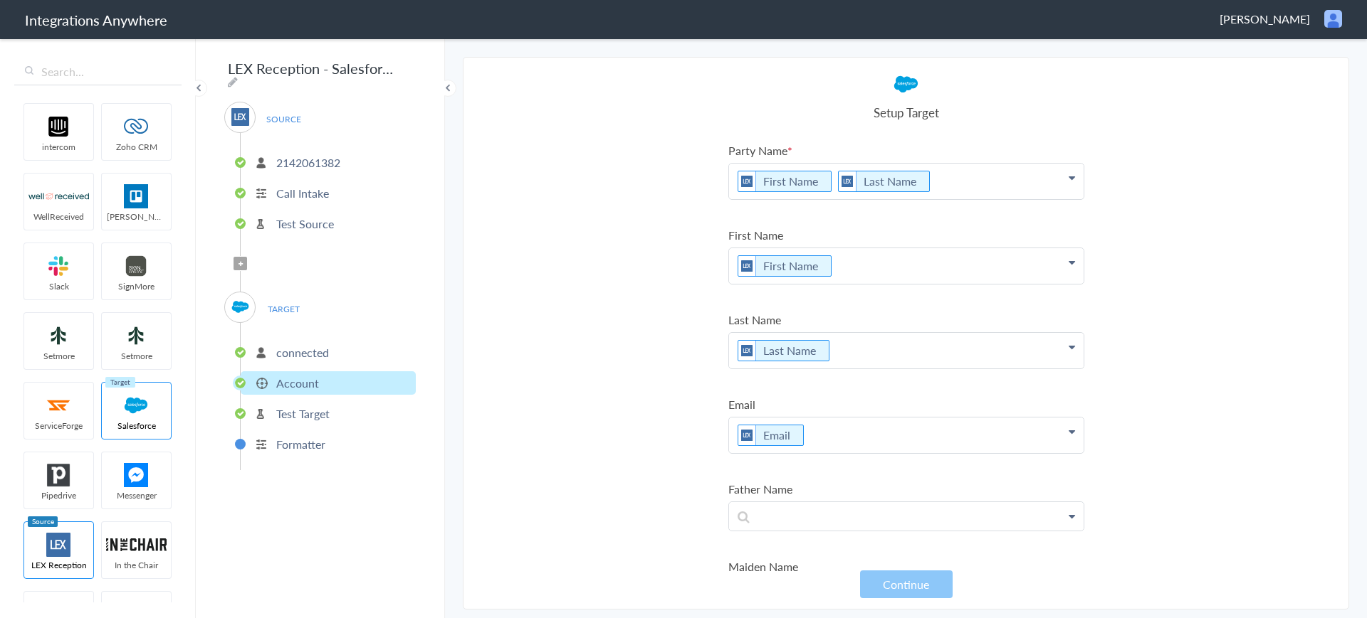
click at [303, 344] on p "connected" at bounding box center [302, 352] width 53 height 16
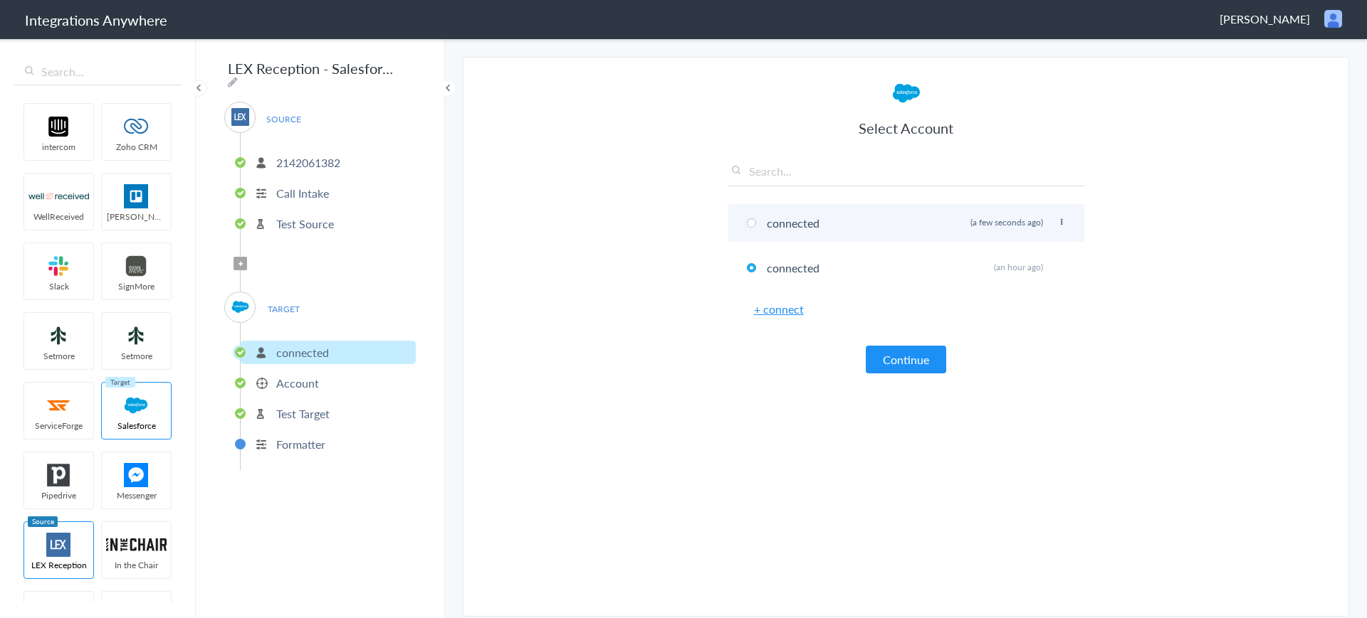
click at [750, 223] on span at bounding box center [751, 222] width 9 height 9
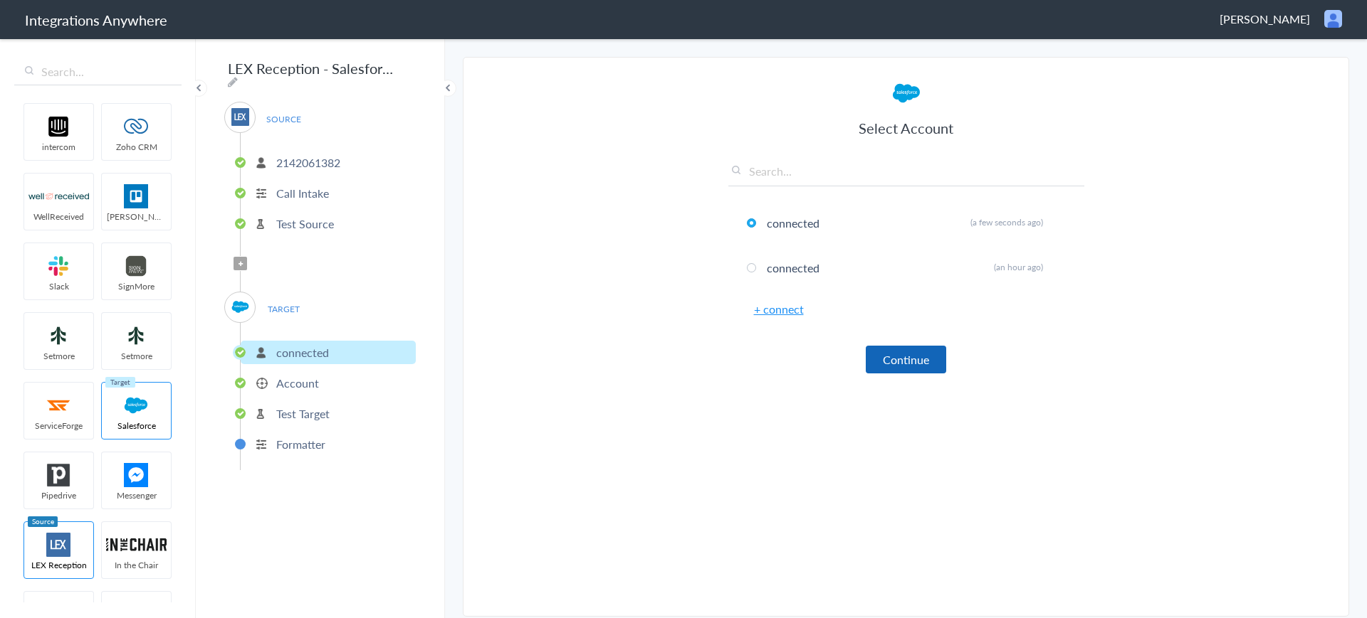
click at [878, 356] on button "Continue" at bounding box center [905, 360] width 80 height 28
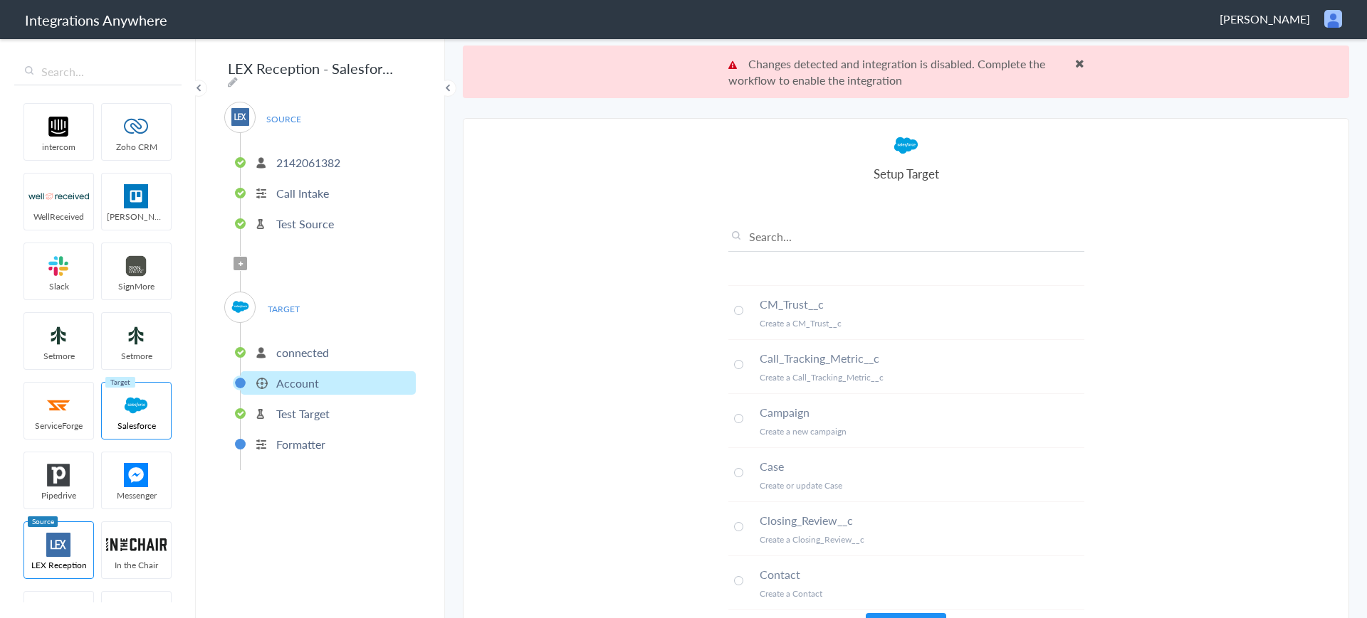
scroll to position [209, 0]
click at [779, 243] on input "text" at bounding box center [906, 239] width 356 height 23
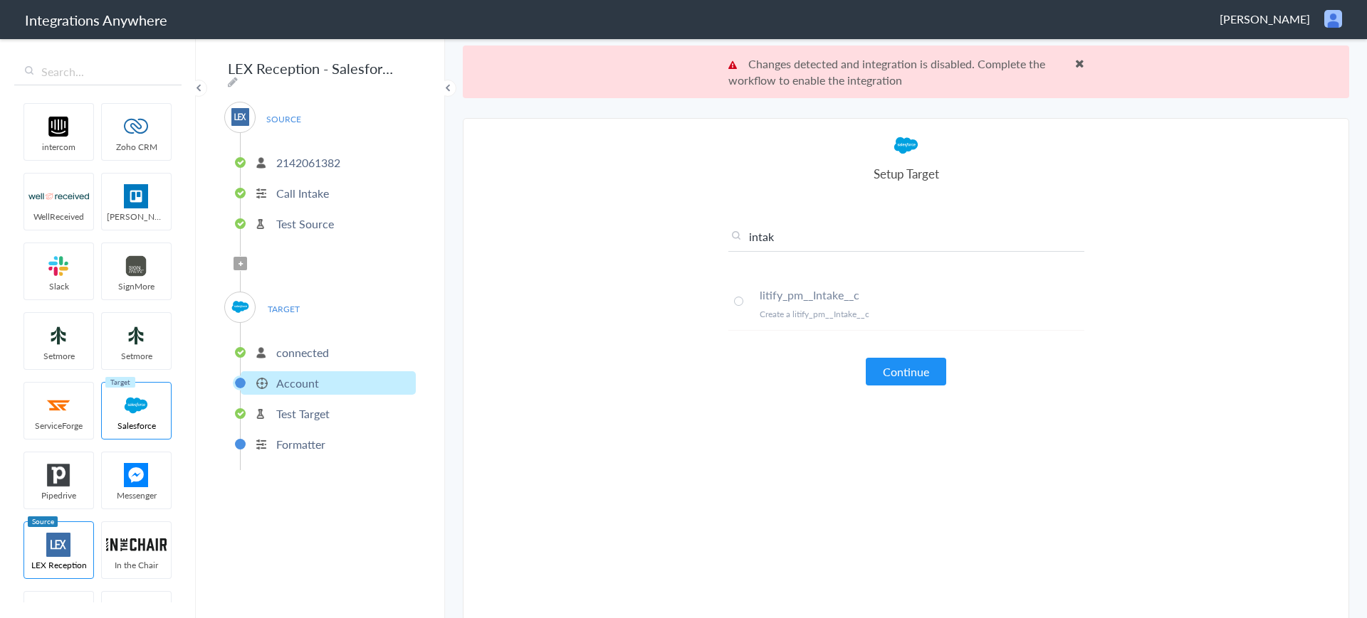
scroll to position [0, 0]
type input "intak"
click at [734, 301] on span at bounding box center [738, 301] width 9 height 9
click at [897, 367] on button "Continue" at bounding box center [905, 372] width 80 height 28
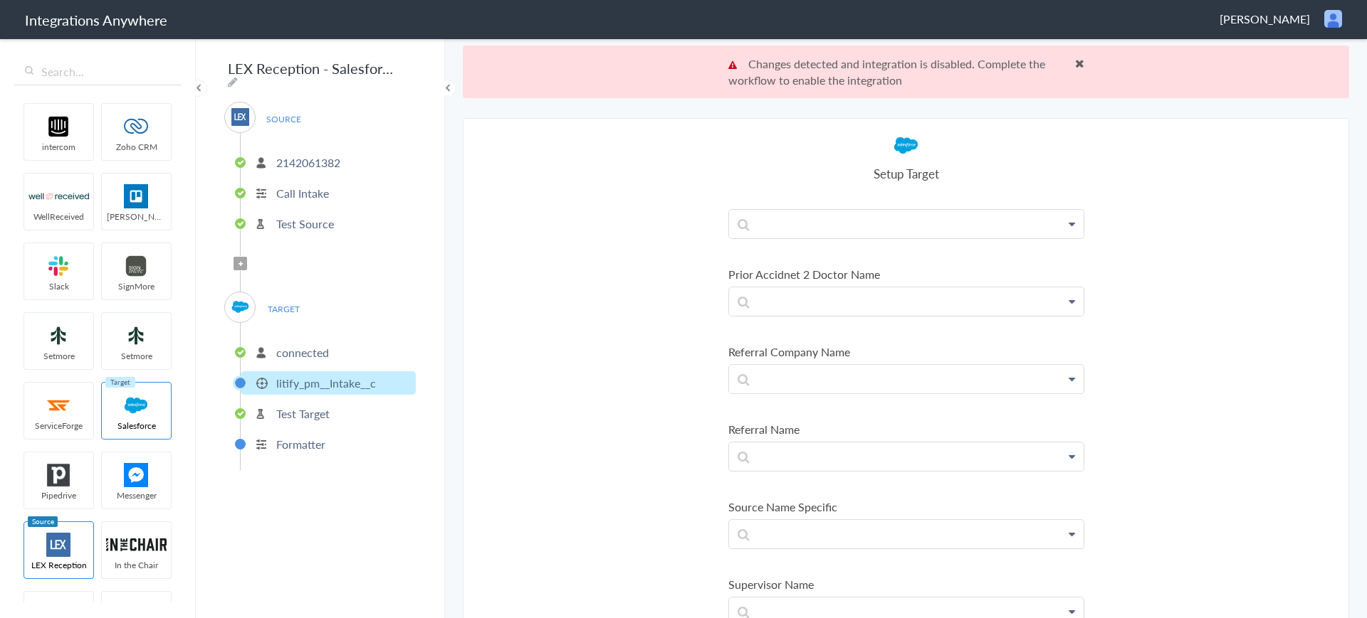
scroll to position [1751, 0]
click at [917, 374] on p at bounding box center [906, 378] width 354 height 28
click at [1176, 392] on section "Select Account 2142061382 Rename Delete (6 days ago) + connect Continue Setup S…" at bounding box center [906, 394] width 886 height 553
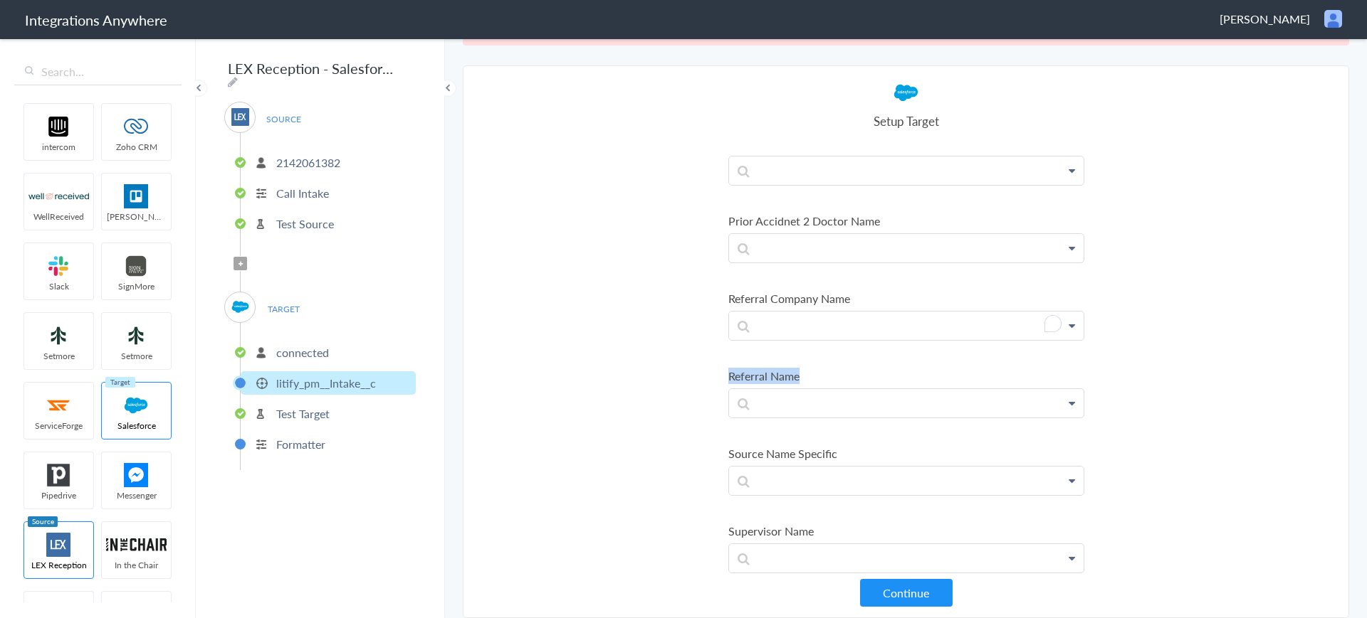
click at [673, 462] on section "Select Account 2142061382 Rename Delete (6 days ago) + connect Continue Setup S…" at bounding box center [906, 341] width 886 height 553
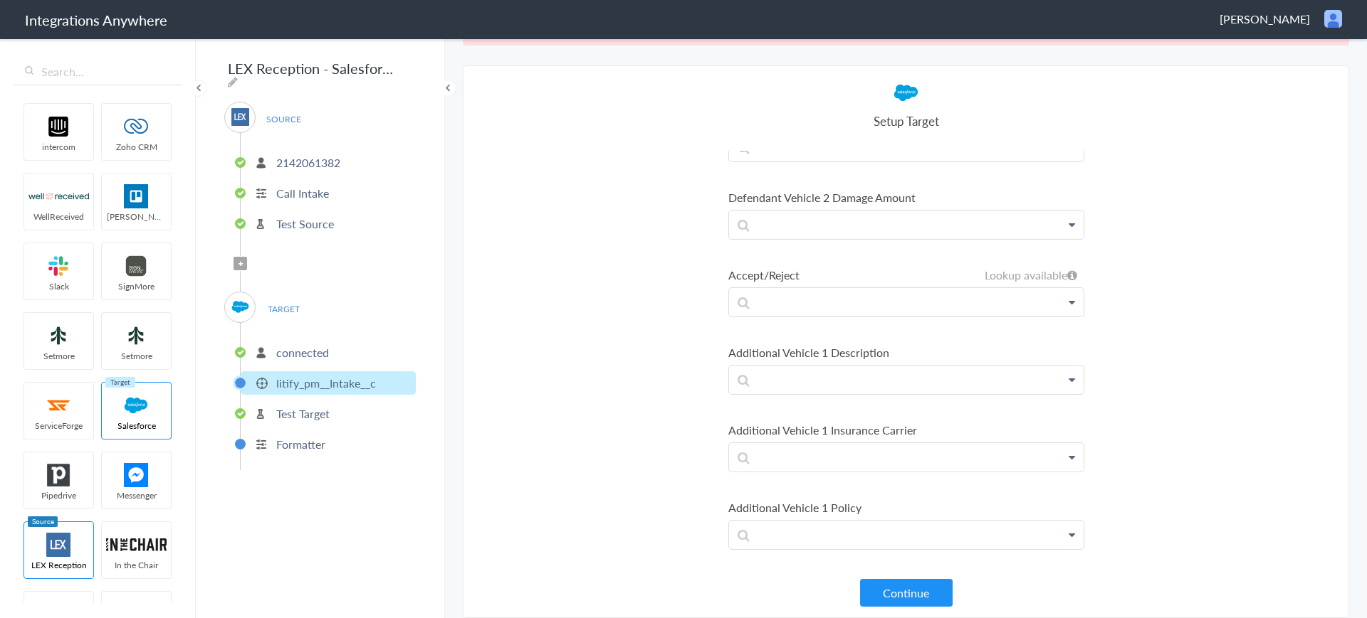
scroll to position [0, 0]
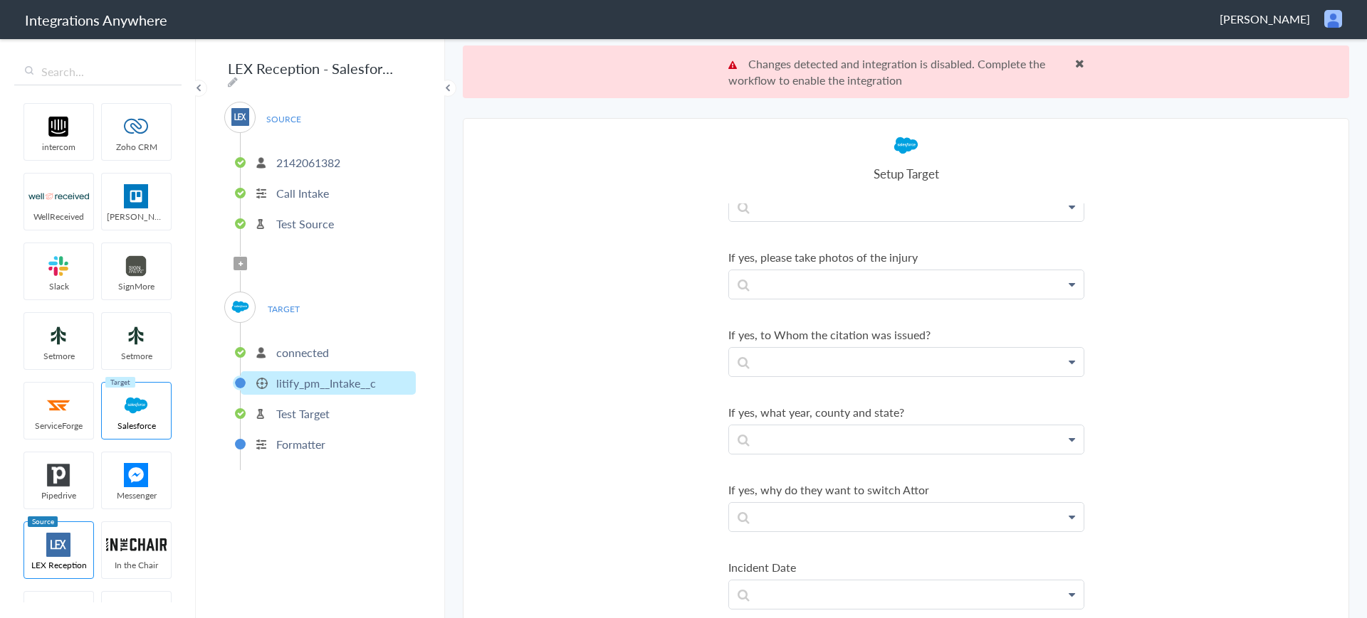
drag, startPoint x: 319, startPoint y: 346, endPoint x: 512, endPoint y: 422, distance: 208.0
click at [319, 346] on p "connected" at bounding box center [302, 352] width 53 height 16
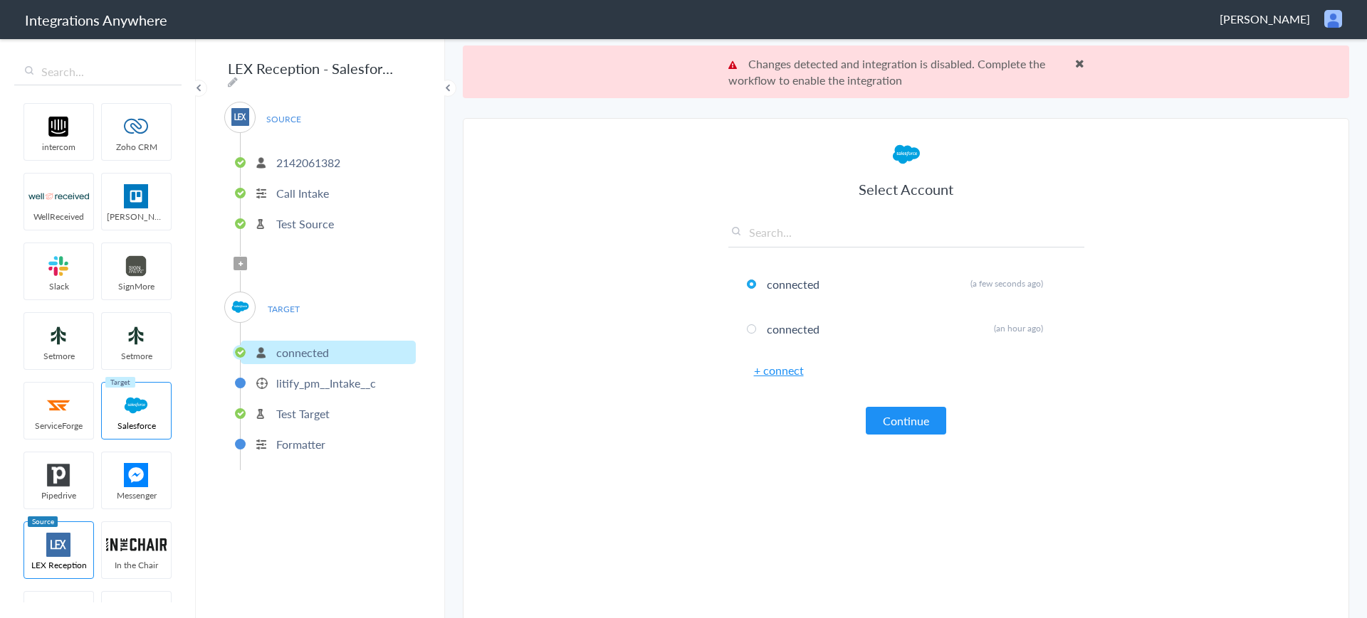
click at [353, 375] on p "litify_pm__Intake__c" at bounding box center [326, 383] width 100 height 16
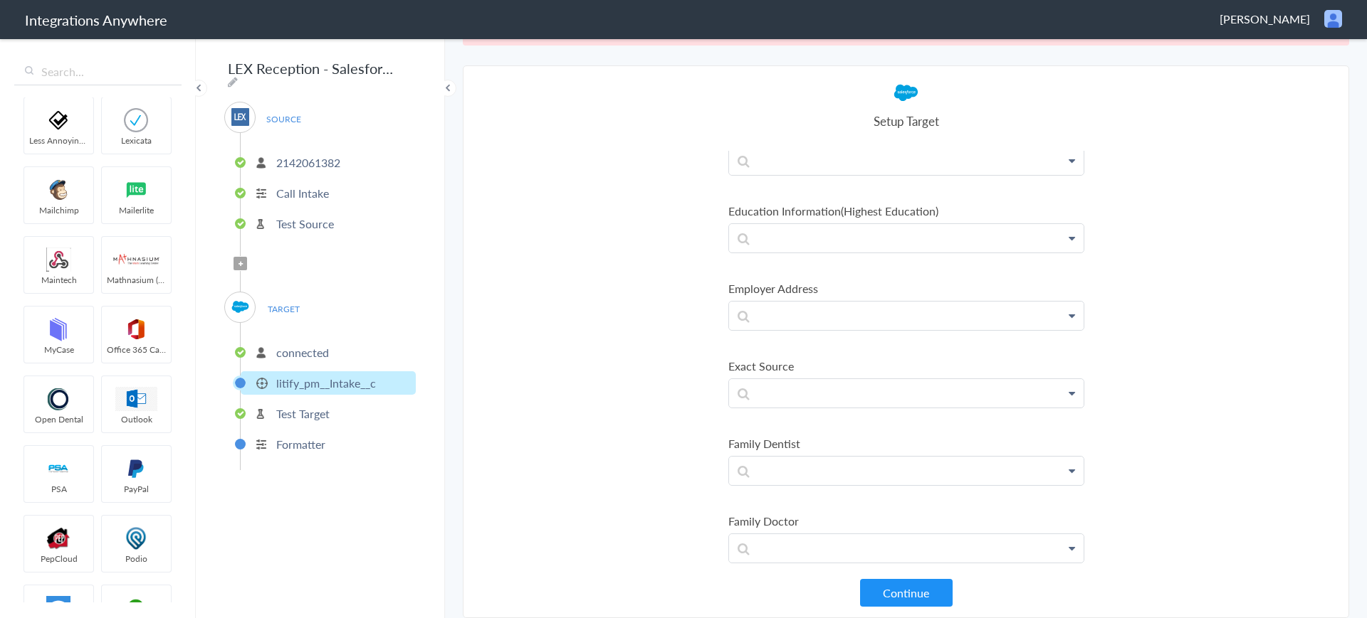
scroll to position [21466, 0]
click at [867, 399] on p at bounding box center [906, 393] width 354 height 28
click at [857, 478] on p at bounding box center [906, 471] width 354 height 28
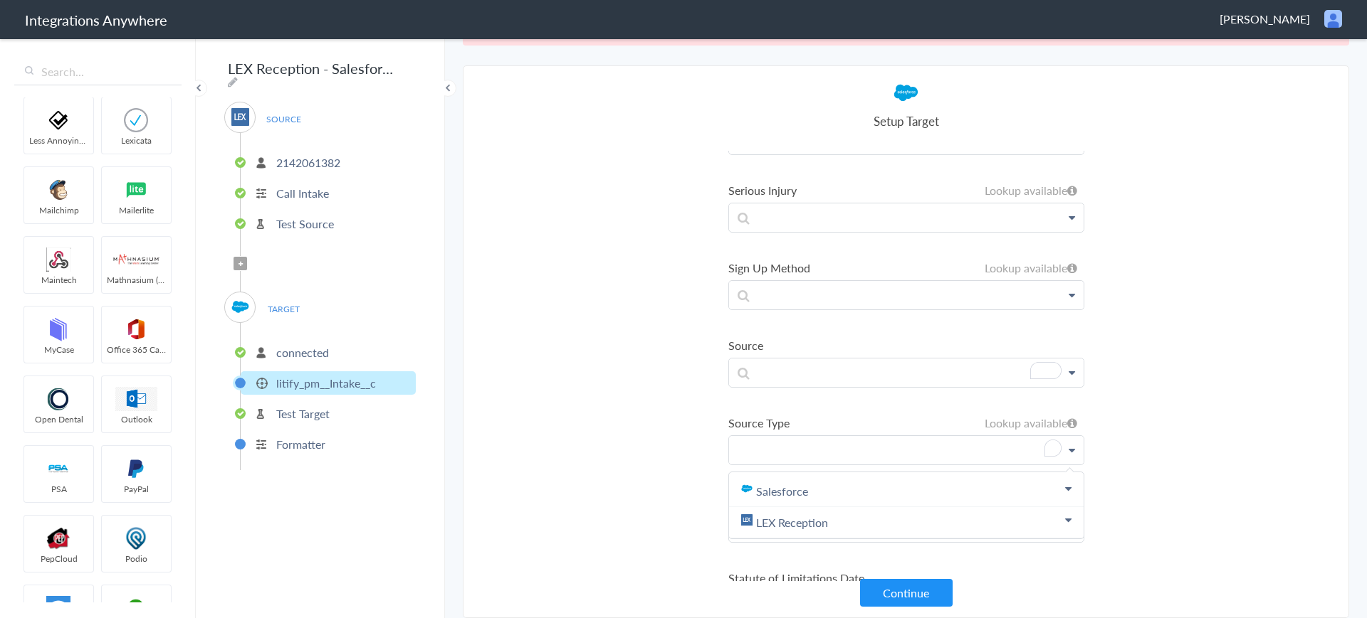
scroll to position [21503, 0]
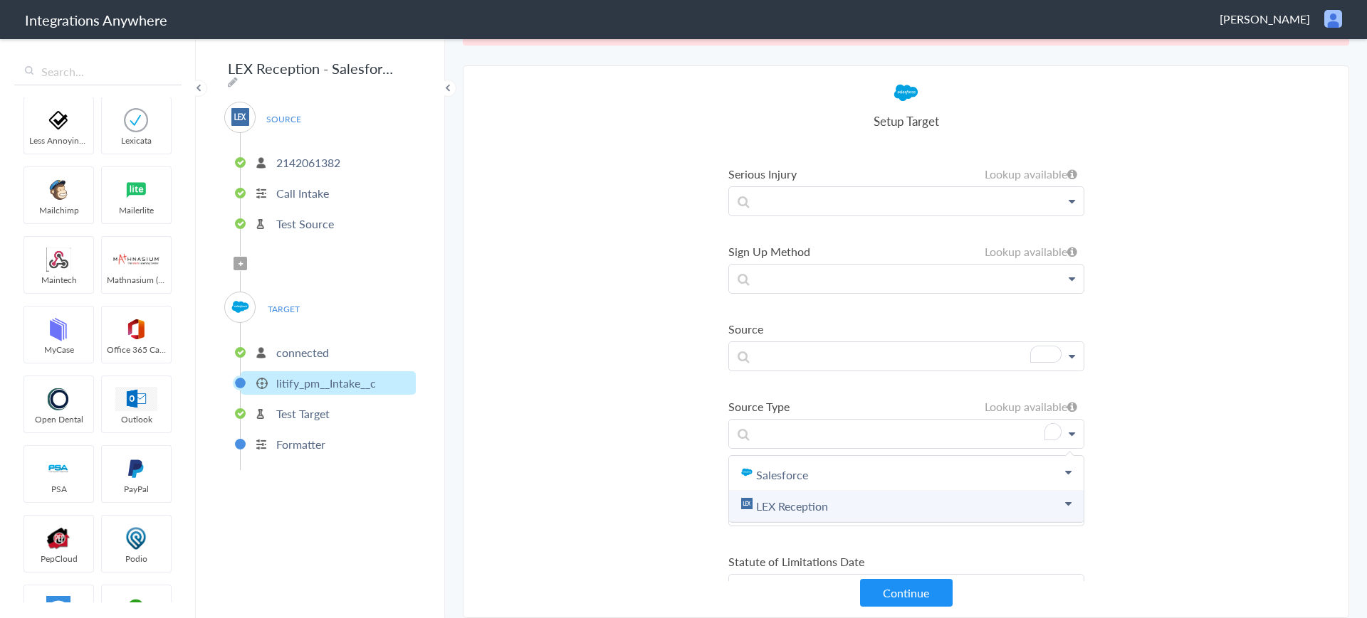
click at [791, 505] on link "LEX Reception" at bounding box center [906, 506] width 354 height 31
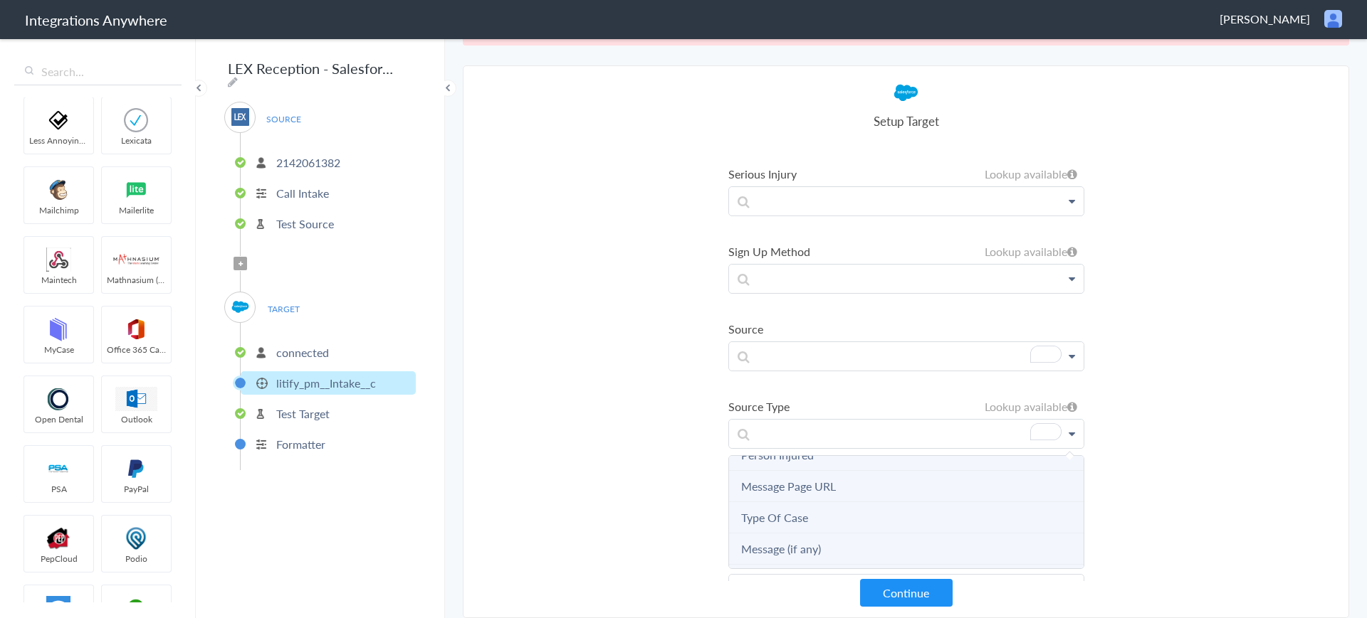
scroll to position [1081, 0]
click at [796, 555] on link "Referral Source" at bounding box center [779, 552] width 77 height 16
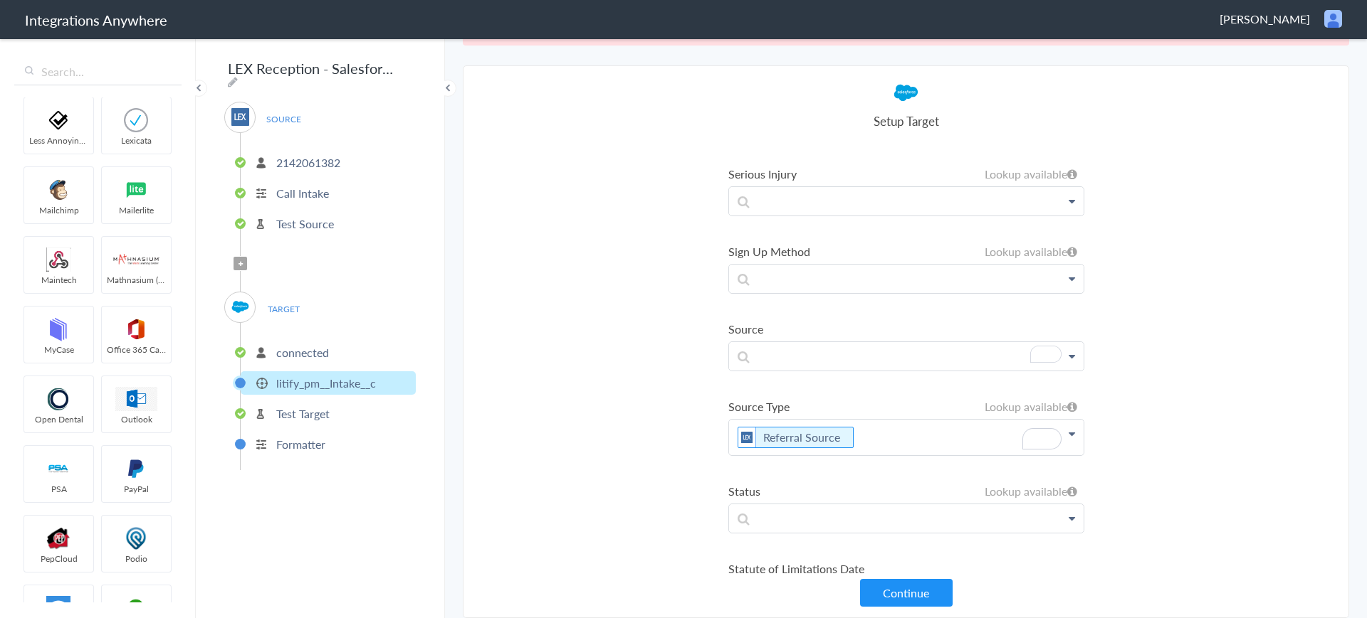
click at [873, 439] on p "Referral Source" at bounding box center [906, 438] width 354 height 36
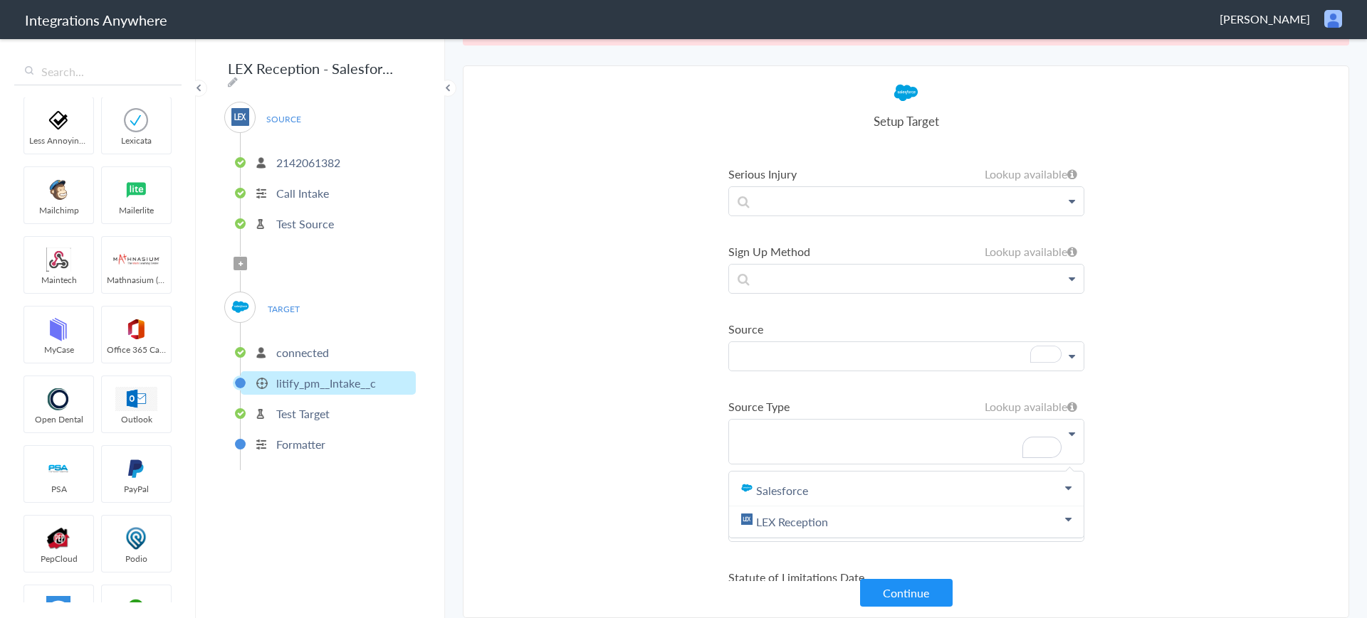
click at [809, 355] on p "To enrich screen reader interactions, please activate Accessibility in Grammarl…" at bounding box center [906, 356] width 354 height 28
click at [793, 357] on p "To enrich screen reader interactions, please activate Accessibility in Grammarl…" at bounding box center [906, 356] width 354 height 28
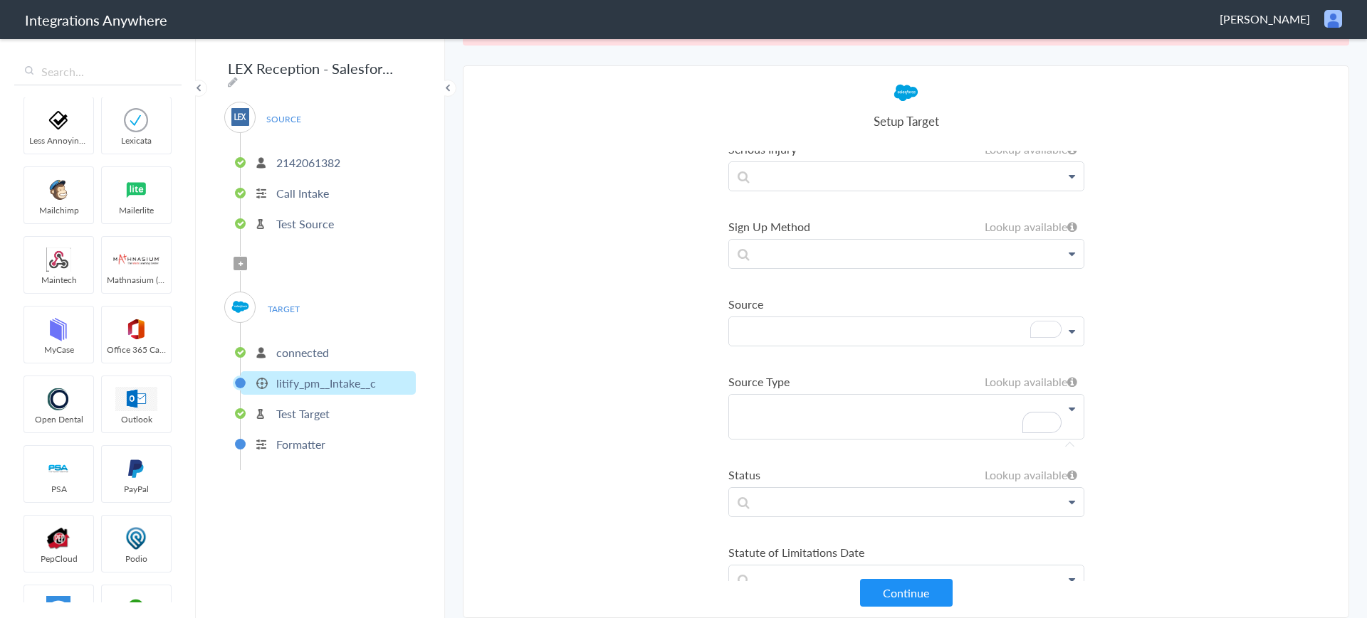
scroll to position [21528, 0]
click at [923, 416] on p "To enrich screen reader interactions, please activate Accessibility in Grammarl…" at bounding box center [906, 418] width 354 height 44
click at [839, 497] on link "LEX Reception" at bounding box center [906, 498] width 354 height 31
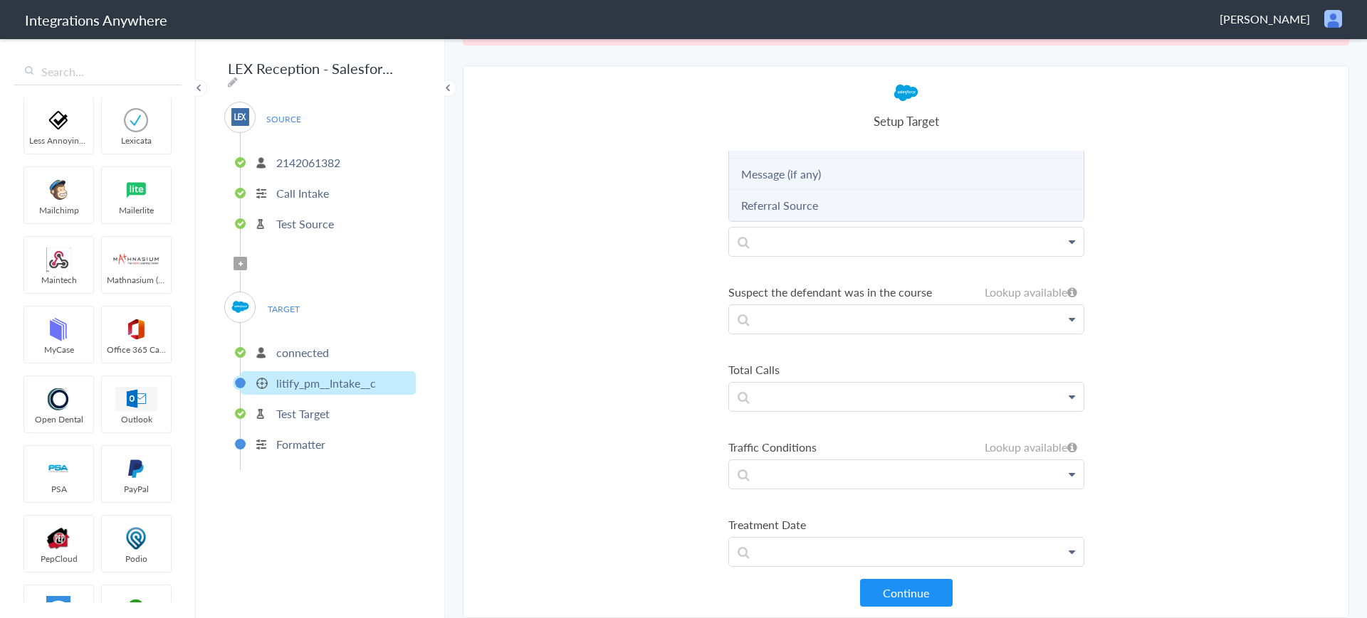
scroll to position [21696, 0]
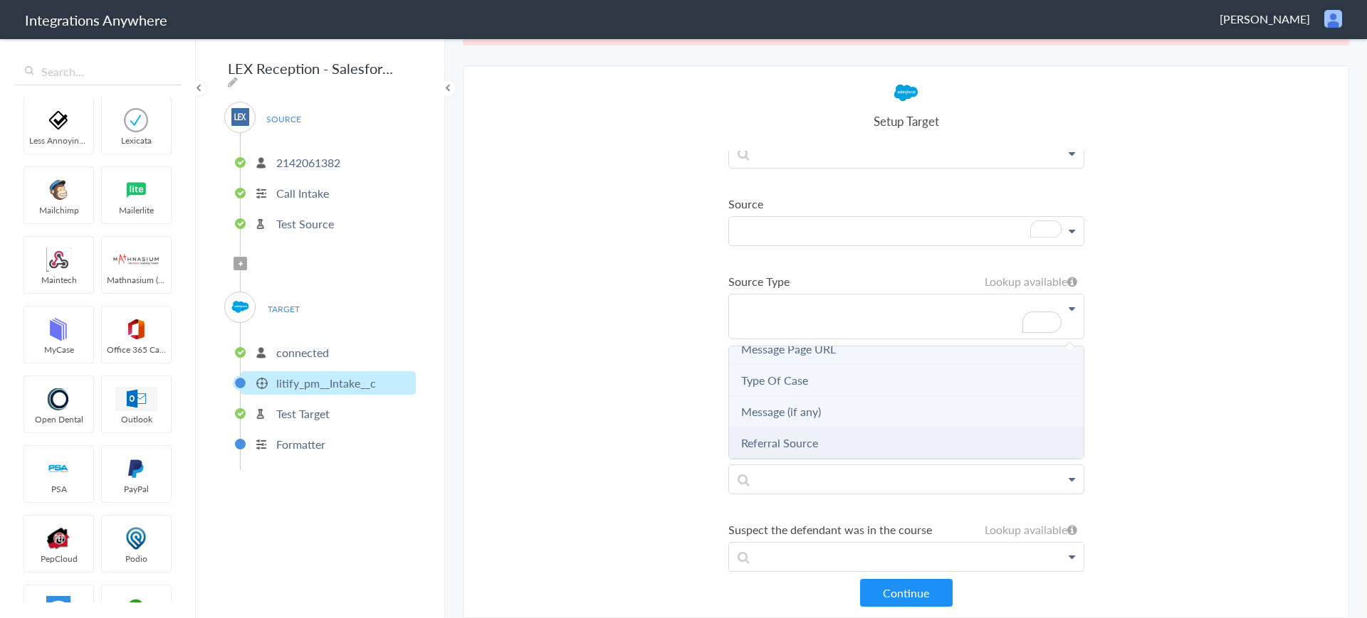
click at [790, 439] on link "Referral Source" at bounding box center [779, 443] width 77 height 16
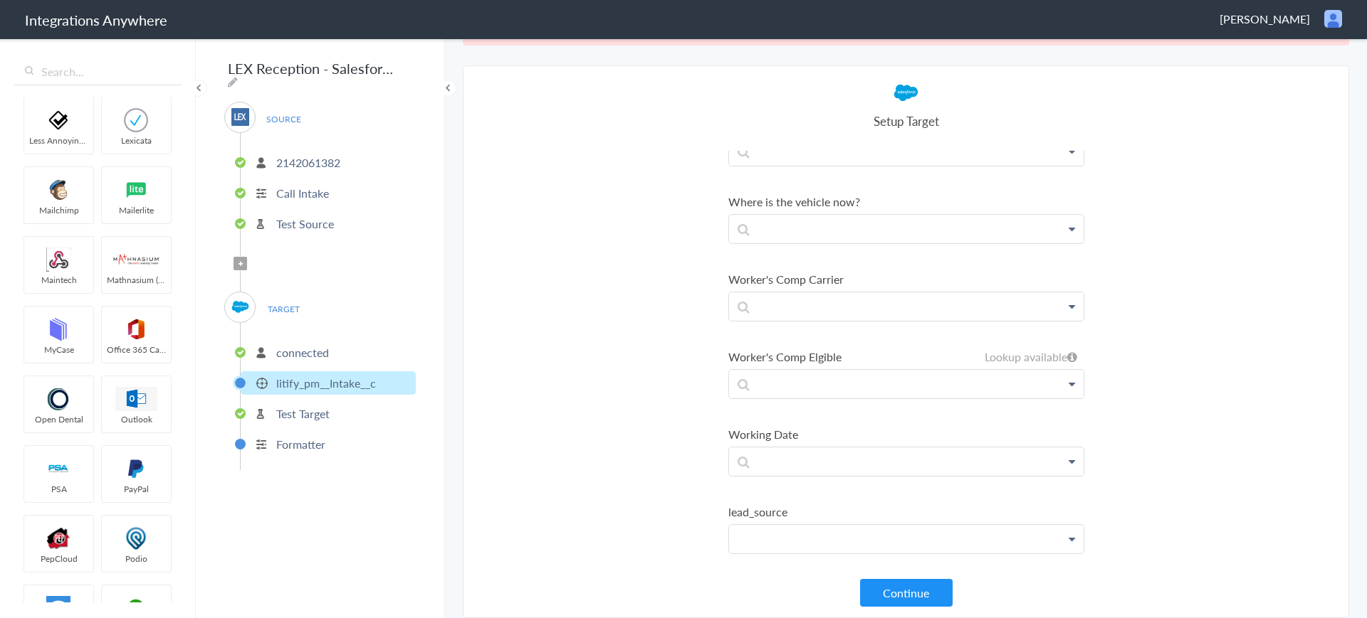
click at [885, 543] on p at bounding box center [906, 539] width 354 height 28
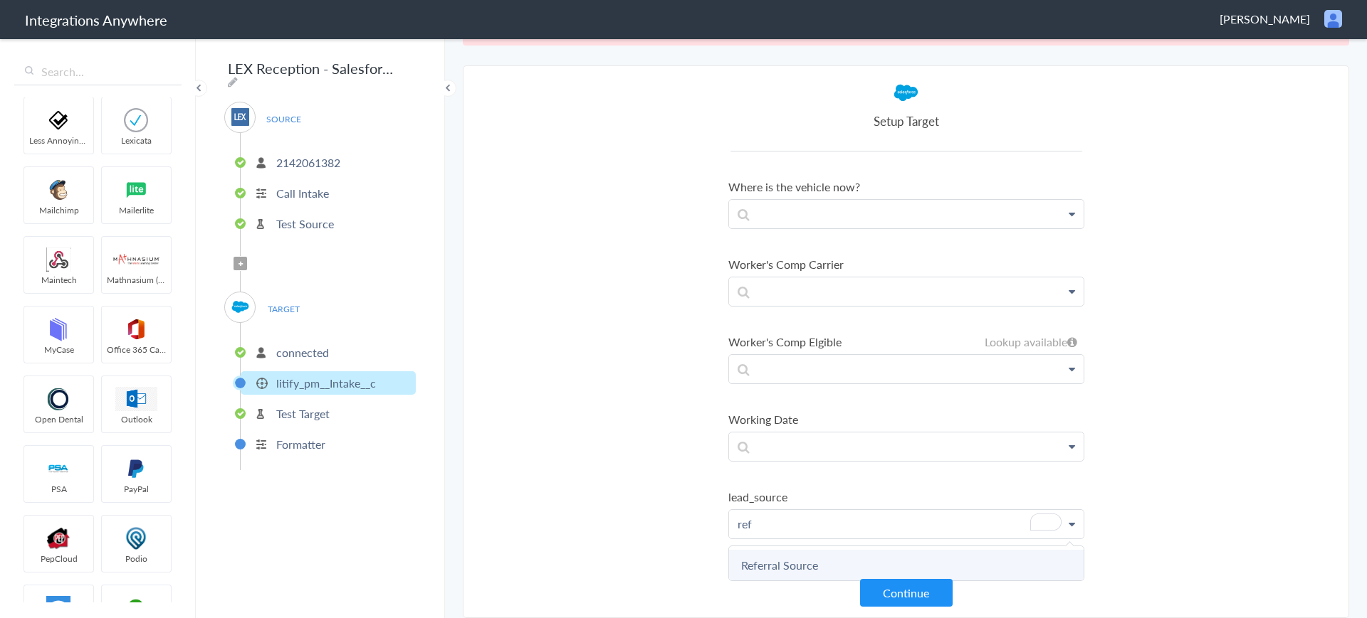
click at [793, 550] on link "Referral Source" at bounding box center [906, 565] width 354 height 31
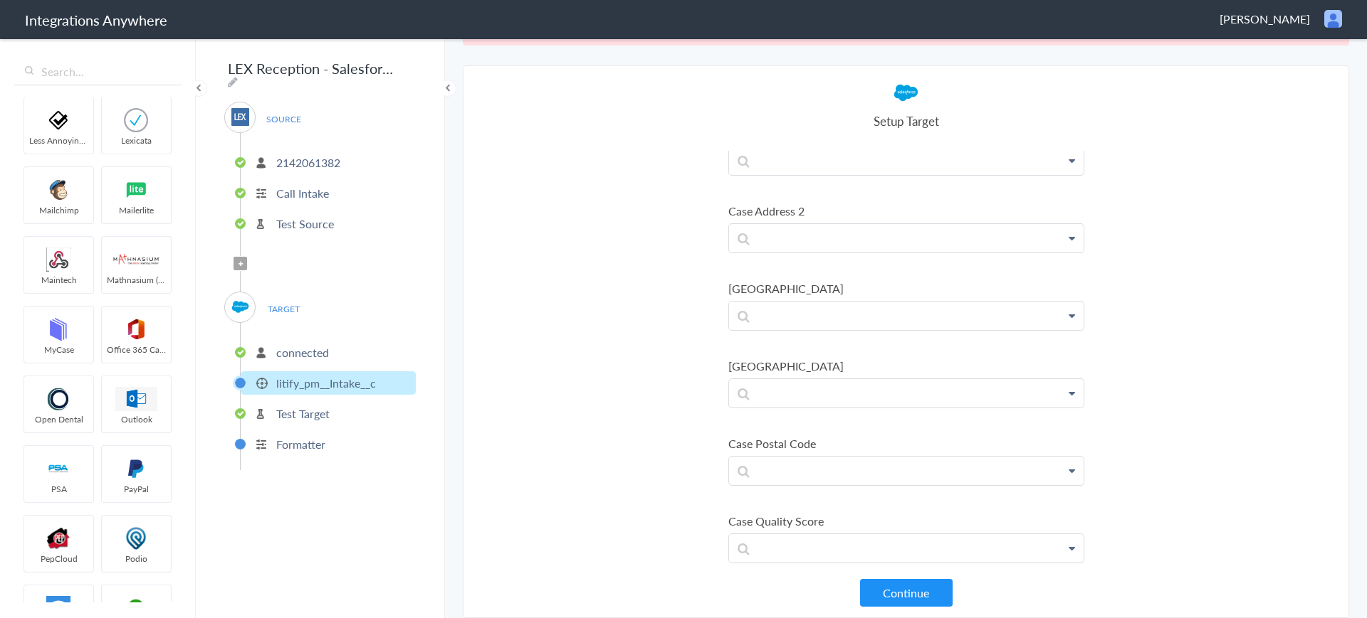
scroll to position [5097, 0]
click at [782, 470] on p at bounding box center [906, 471] width 354 height 28
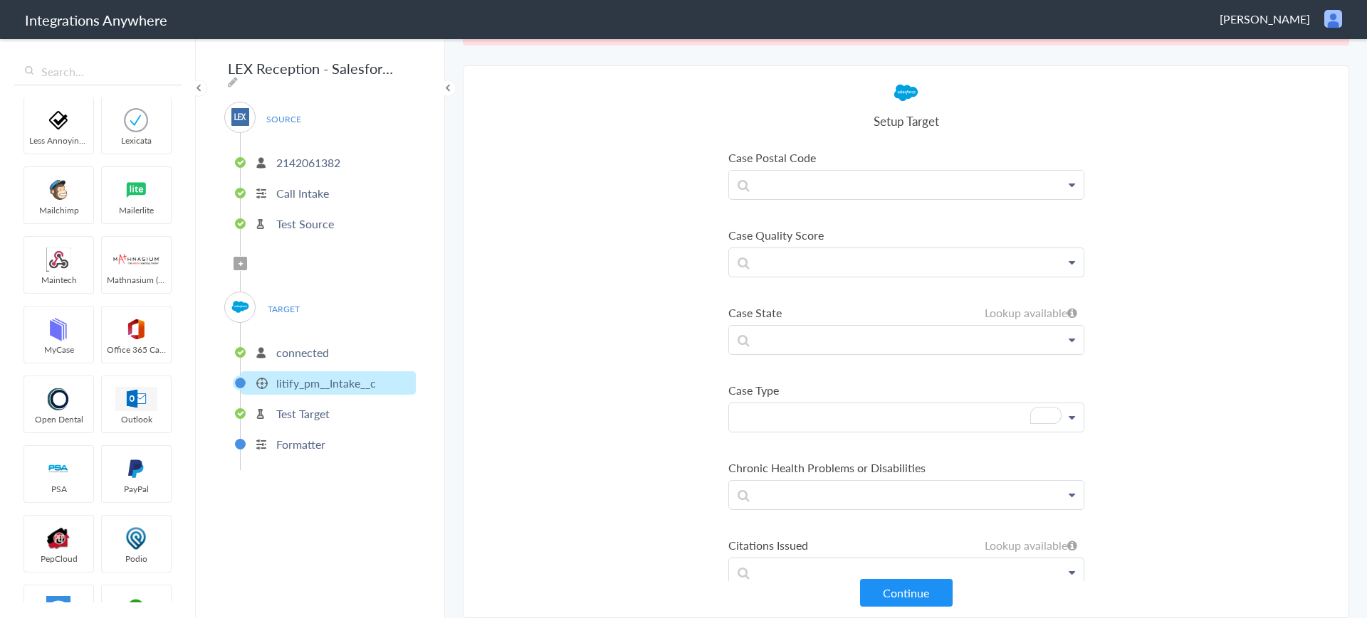
scroll to position [5186, 0]
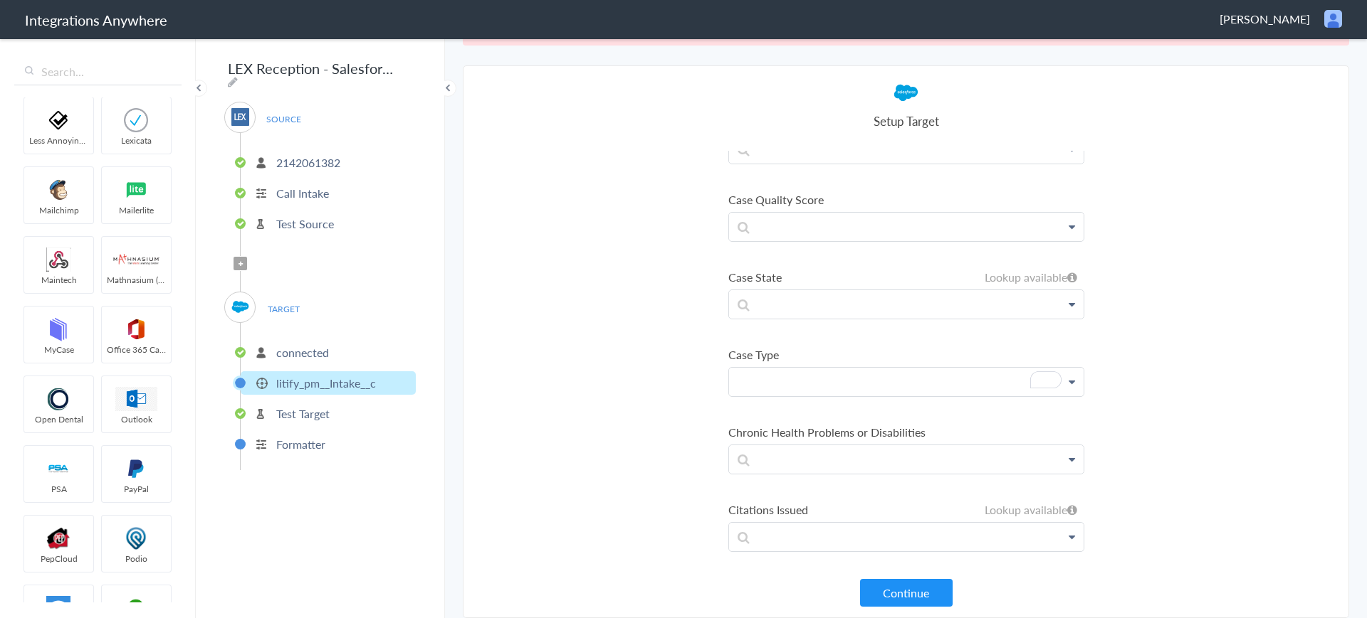
click at [806, 377] on p "To enrich screen reader interactions, please activate Accessibility in Grammarl…" at bounding box center [906, 382] width 354 height 28
click at [754, 404] on ul at bounding box center [906, 406] width 356 height 5
click at [792, 381] on p "type of" at bounding box center [906, 382] width 354 height 28
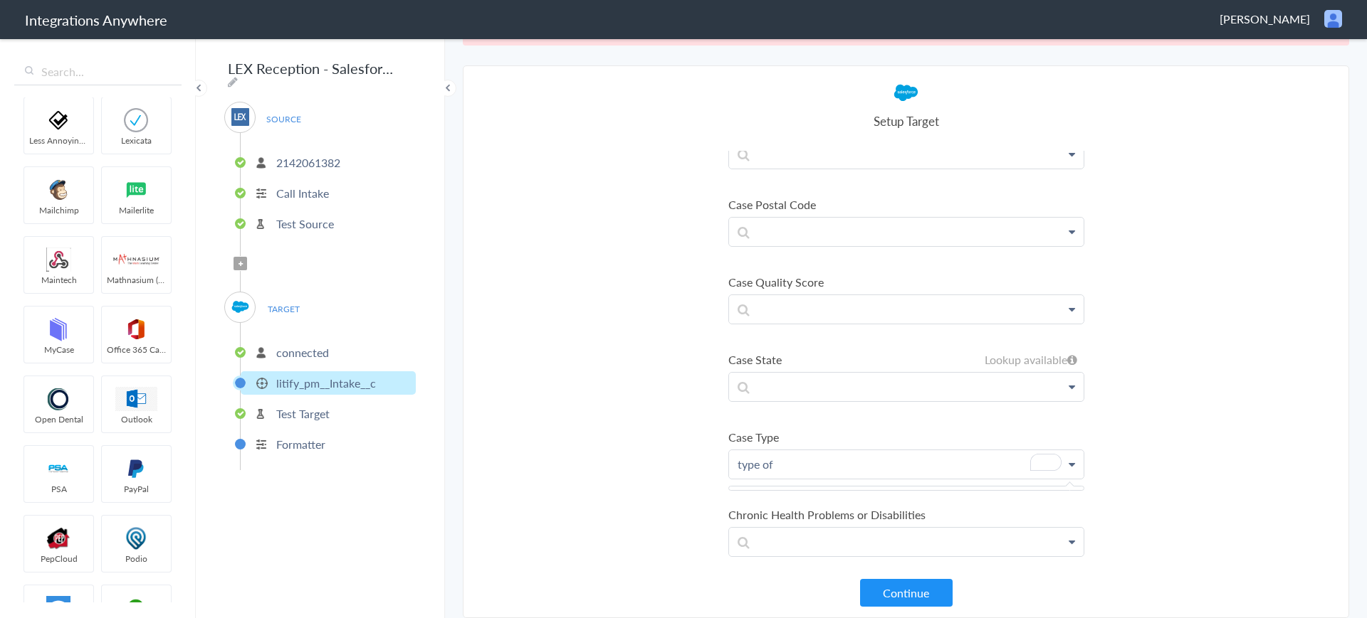
scroll to position [0, 0]
